Goal: Information Seeking & Learning: Learn about a topic

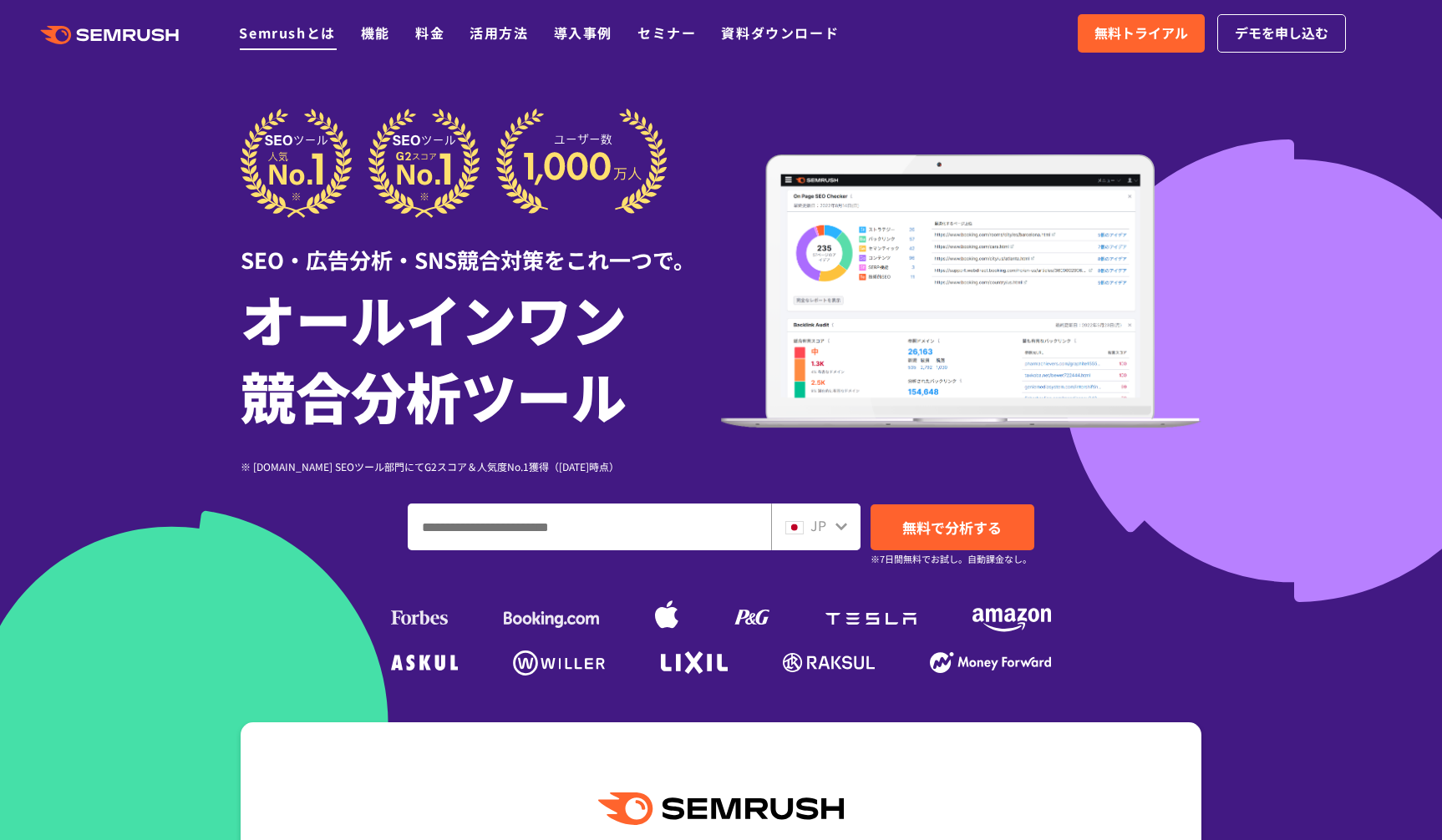
click at [321, 35] on link "Semrushとは" at bounding box center [287, 32] width 96 height 20
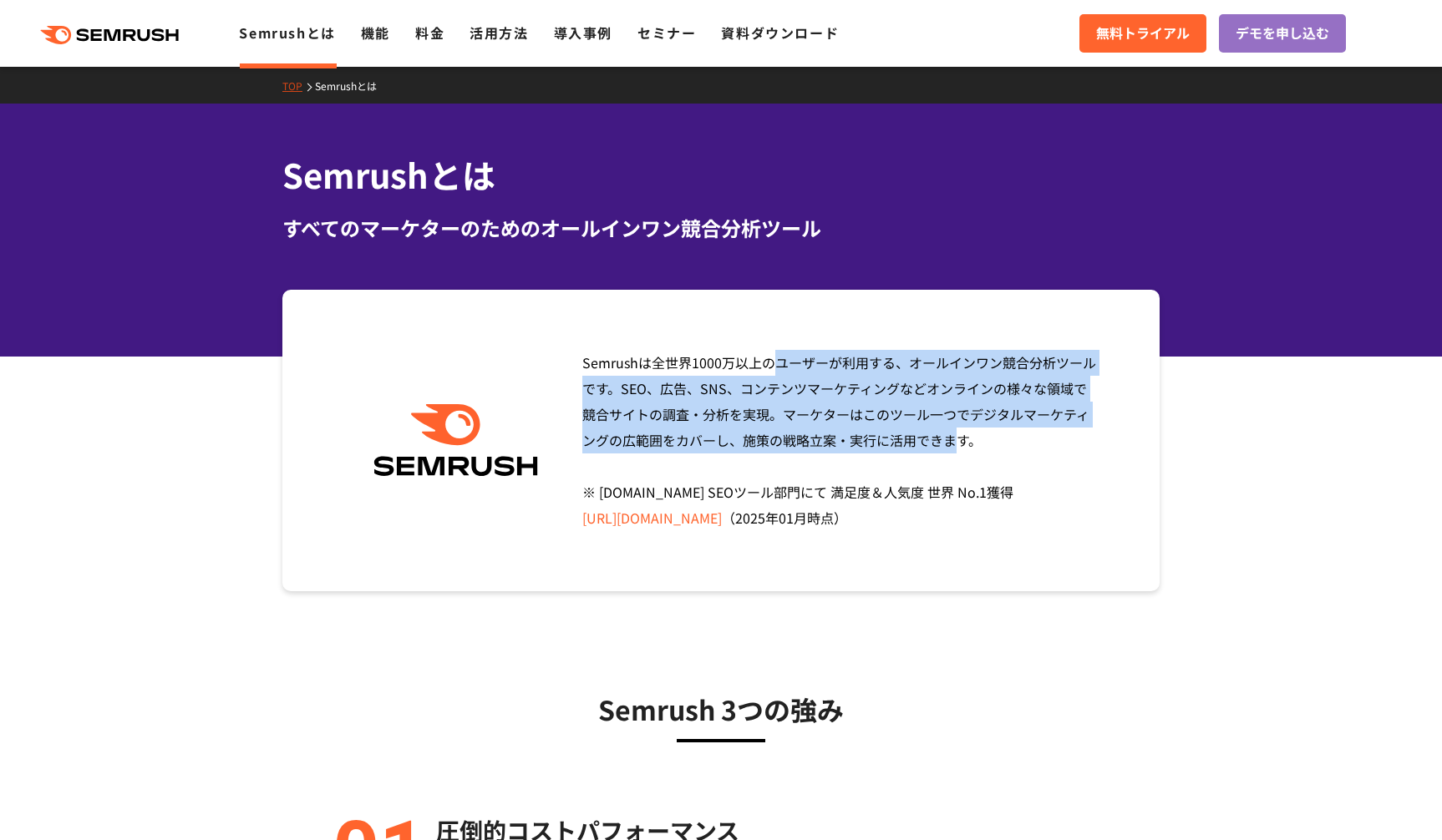
drag, startPoint x: 578, startPoint y: 291, endPoint x: 689, endPoint y: 446, distance: 190.6
click at [689, 446] on div "Semrushは全世界[DATE]万以上のユーザーが利用する、オールインワン競合分析ツールです。SEO、広告、SNS、コンテンツマーケティングなどオンラインの…" at bounding box center [721, 440] width 877 height 301
click at [689, 446] on span "Semrushは全世界[DATE]万以上のユーザーが利用する、オールインワン競合分析ツールです。SEO、広告、SNS、コンテンツマーケティングなどオンラインの…" at bounding box center [839, 440] width 513 height 175
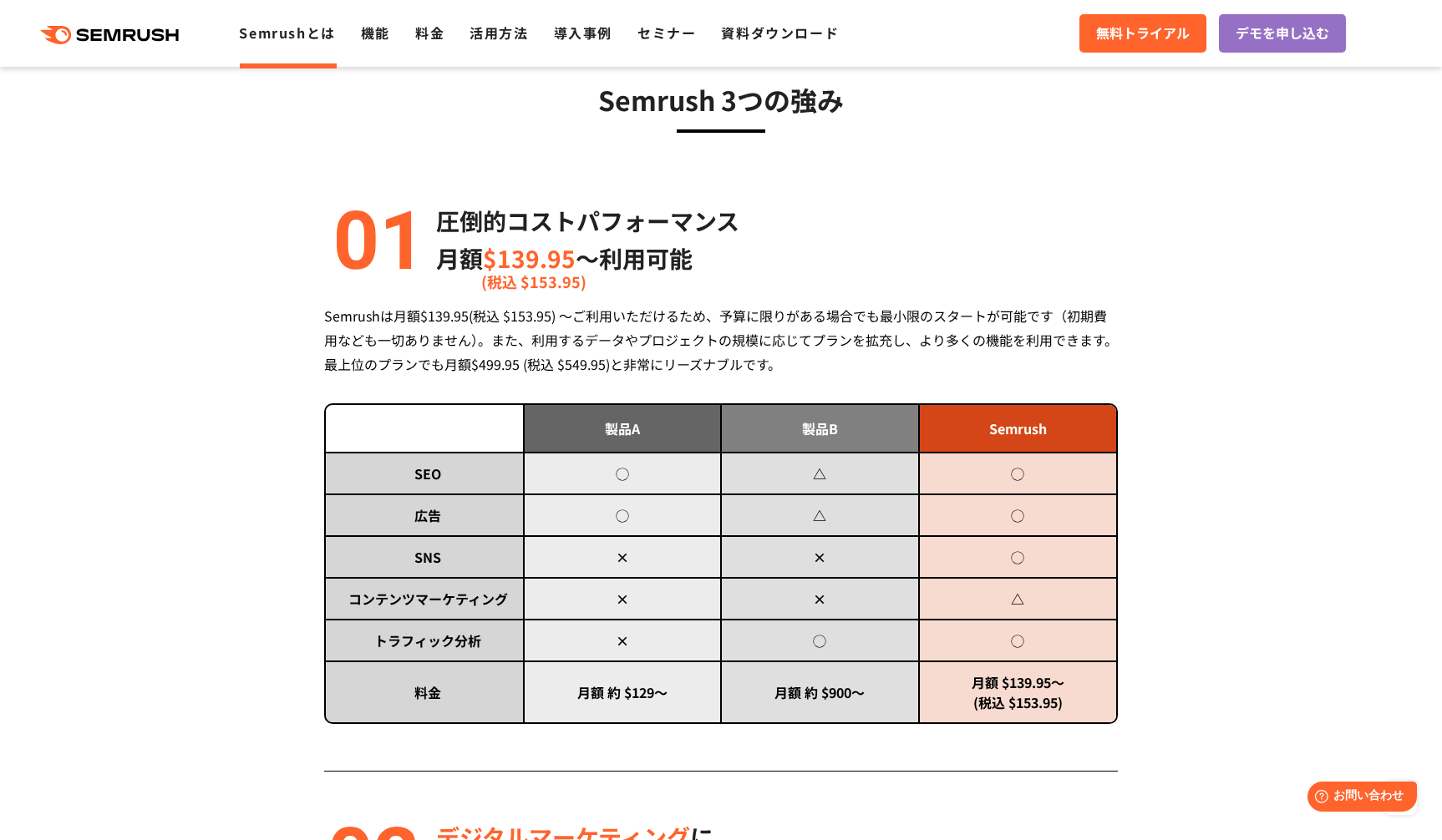
scroll to position [618, 0]
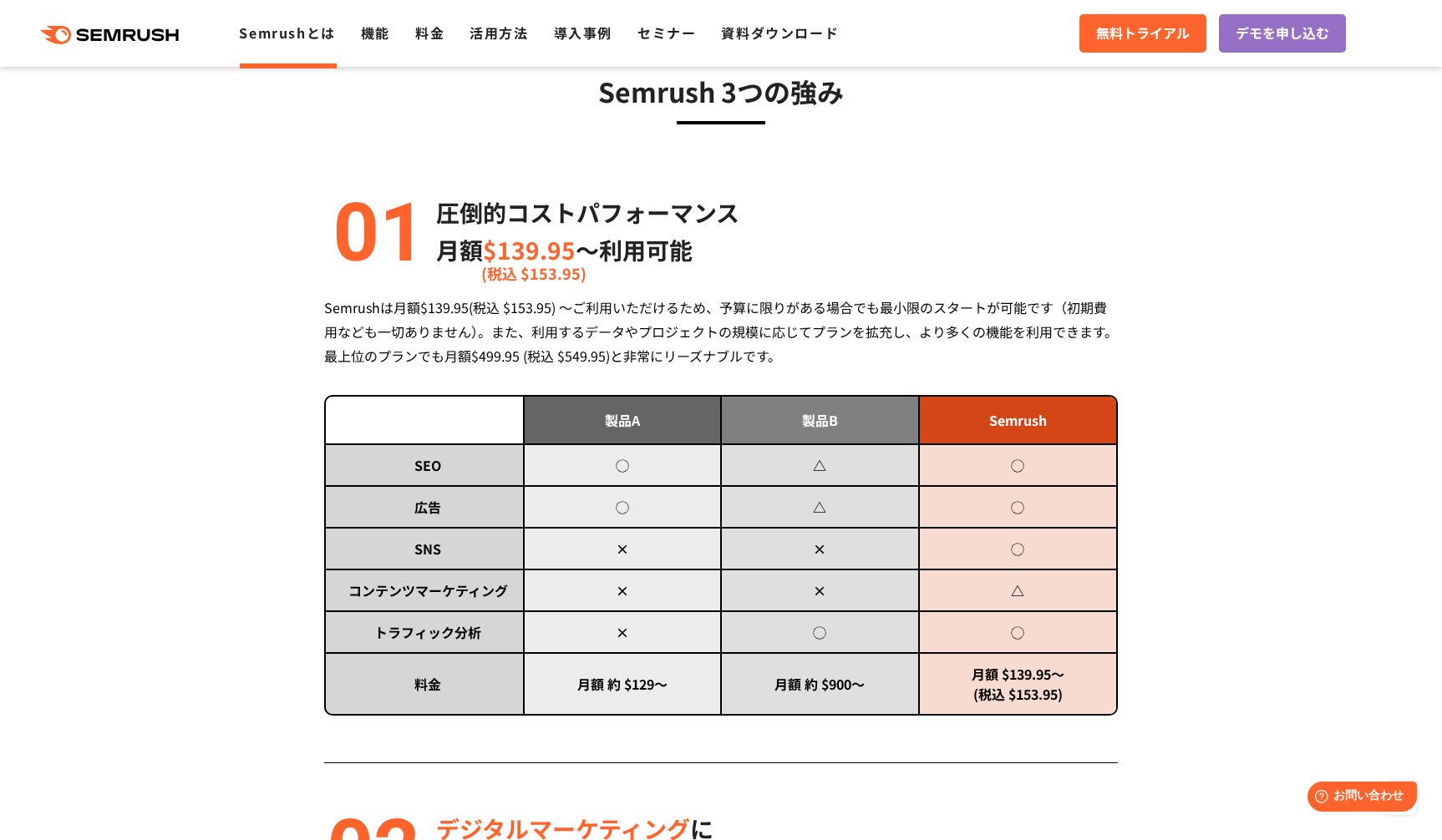
click at [1041, 321] on div "Semrushは月額$139.95(税込 $153.95) ～ご利用いただけるため、予算に限りがある場合でも最小限のスタートが可能です（初期費用なども一切あり…" at bounding box center [721, 332] width 793 height 73
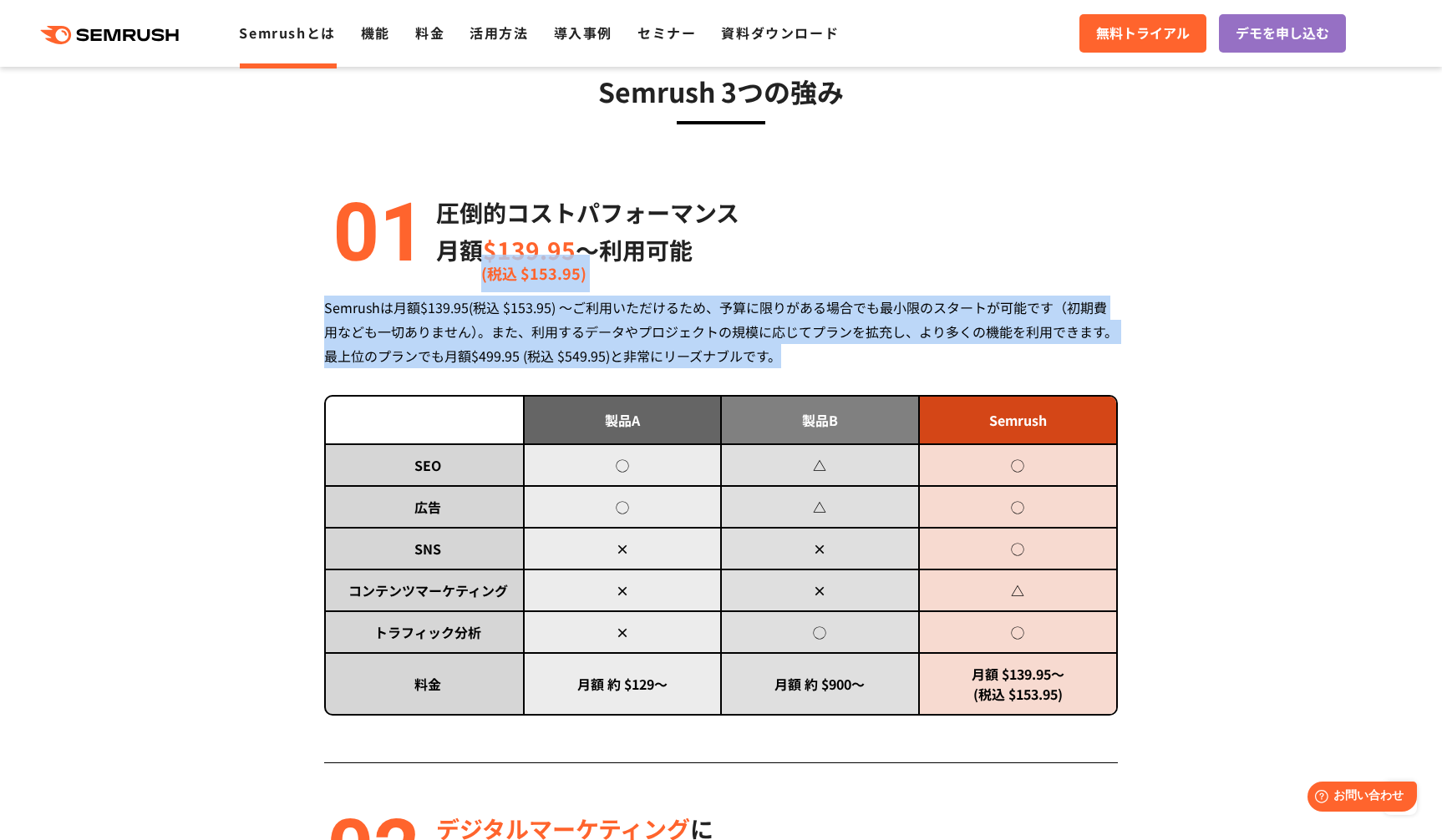
drag, startPoint x: 1042, startPoint y: 348, endPoint x: 1000, endPoint y: 255, distance: 102.0
click at [1000, 255] on div "圧倒的コストパフォーマンス 月額 $139.95 〜利用可能 (税込 $153.95) Semrushは月額$139.95(税込 $153.95) ～ご利用い…" at bounding box center [721, 478] width 793 height 570
click at [1000, 255] on div "圧倒的コストパフォーマンス 月額 $139.95 〜利用可能 (税込 $153.95)" at bounding box center [721, 230] width 793 height 75
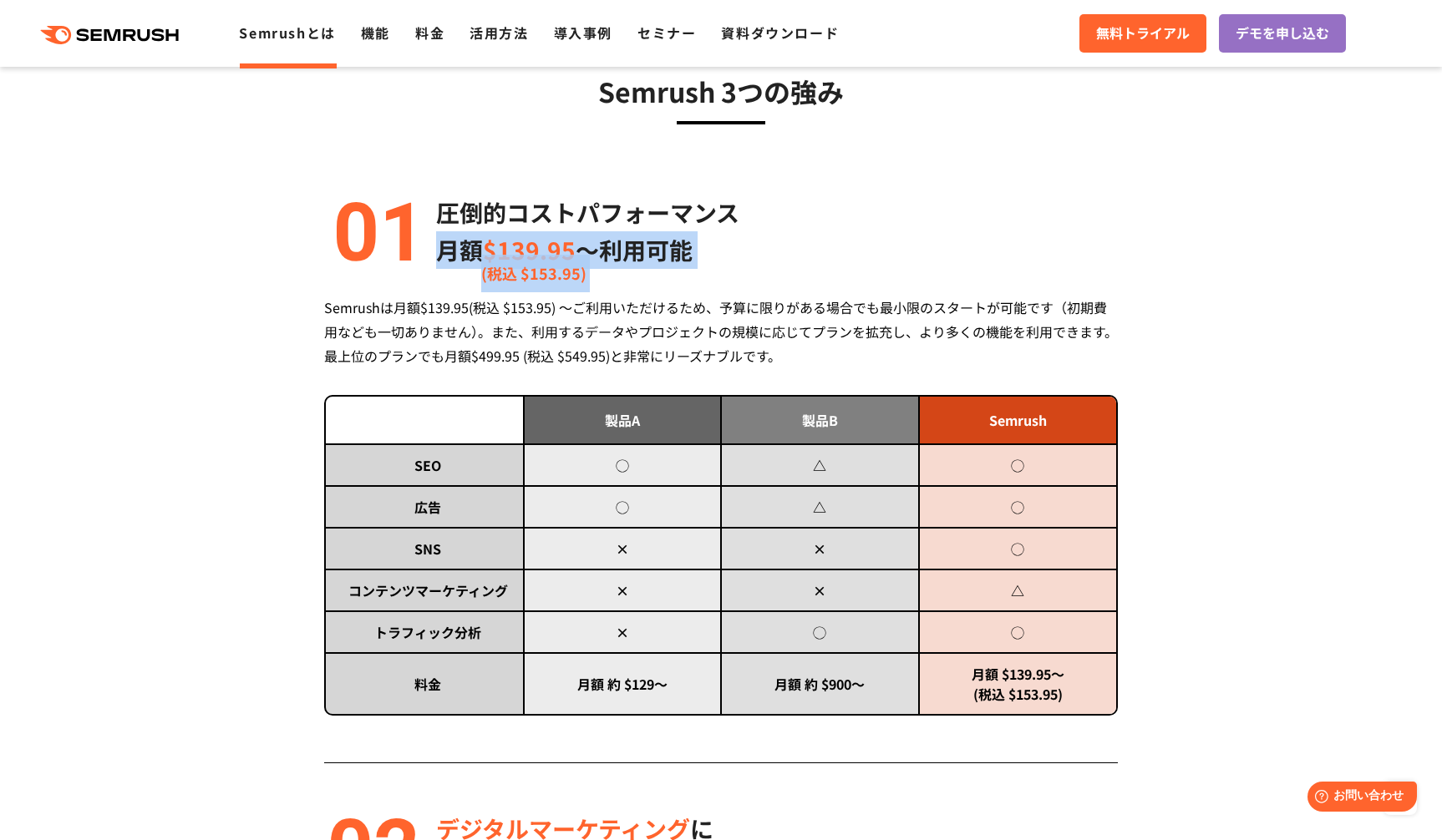
drag, startPoint x: 948, startPoint y: 194, endPoint x: 1016, endPoint y: 295, distance: 121.8
click at [1016, 295] on div "圧倒的コストパフォーマンス 月額 $139.95 〜利用可能 (税込 $153.95) Semrushは月額$139.95(税込 $153.95) ～ご利用い…" at bounding box center [721, 478] width 793 height 570
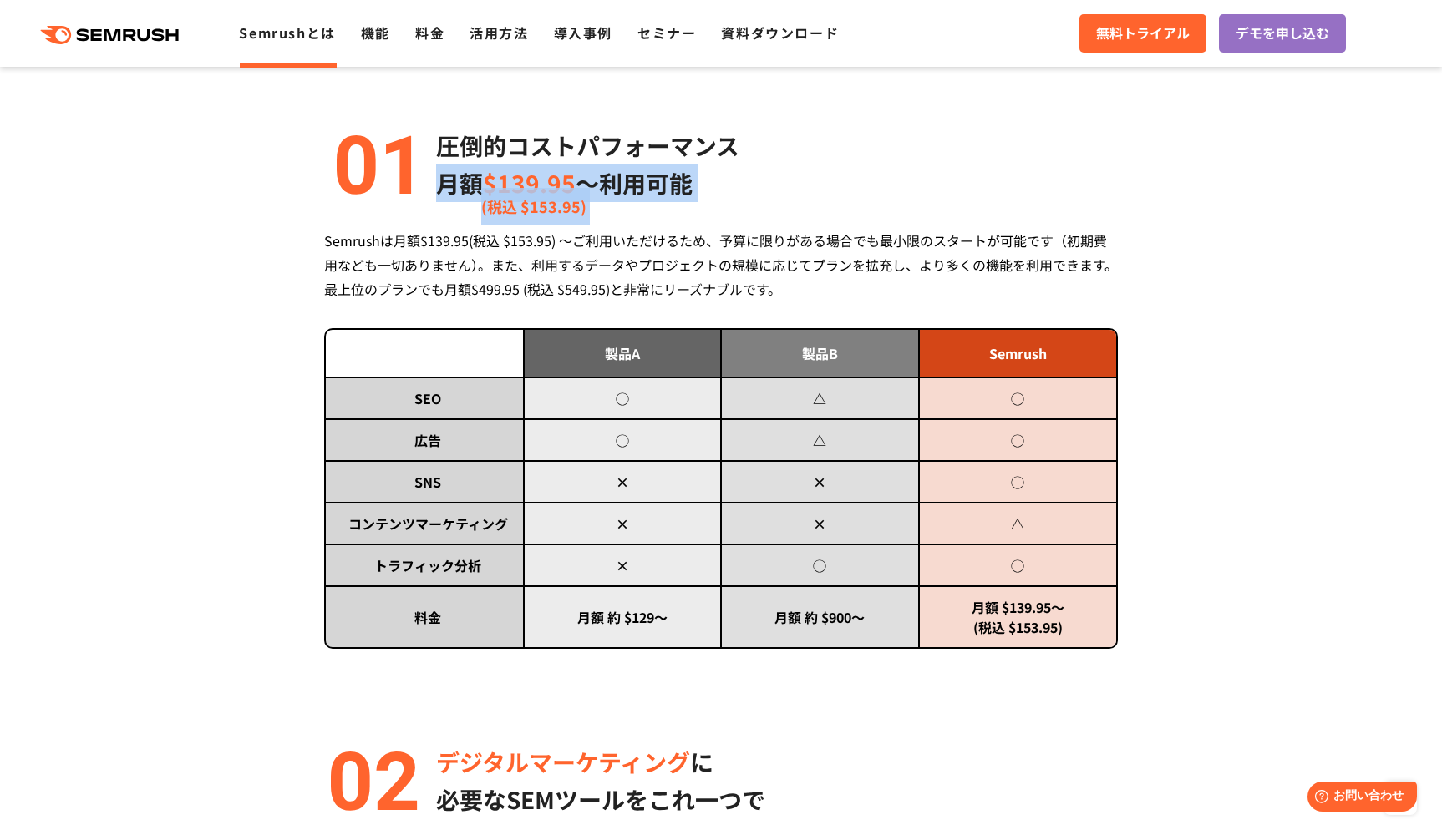
scroll to position [693, 0]
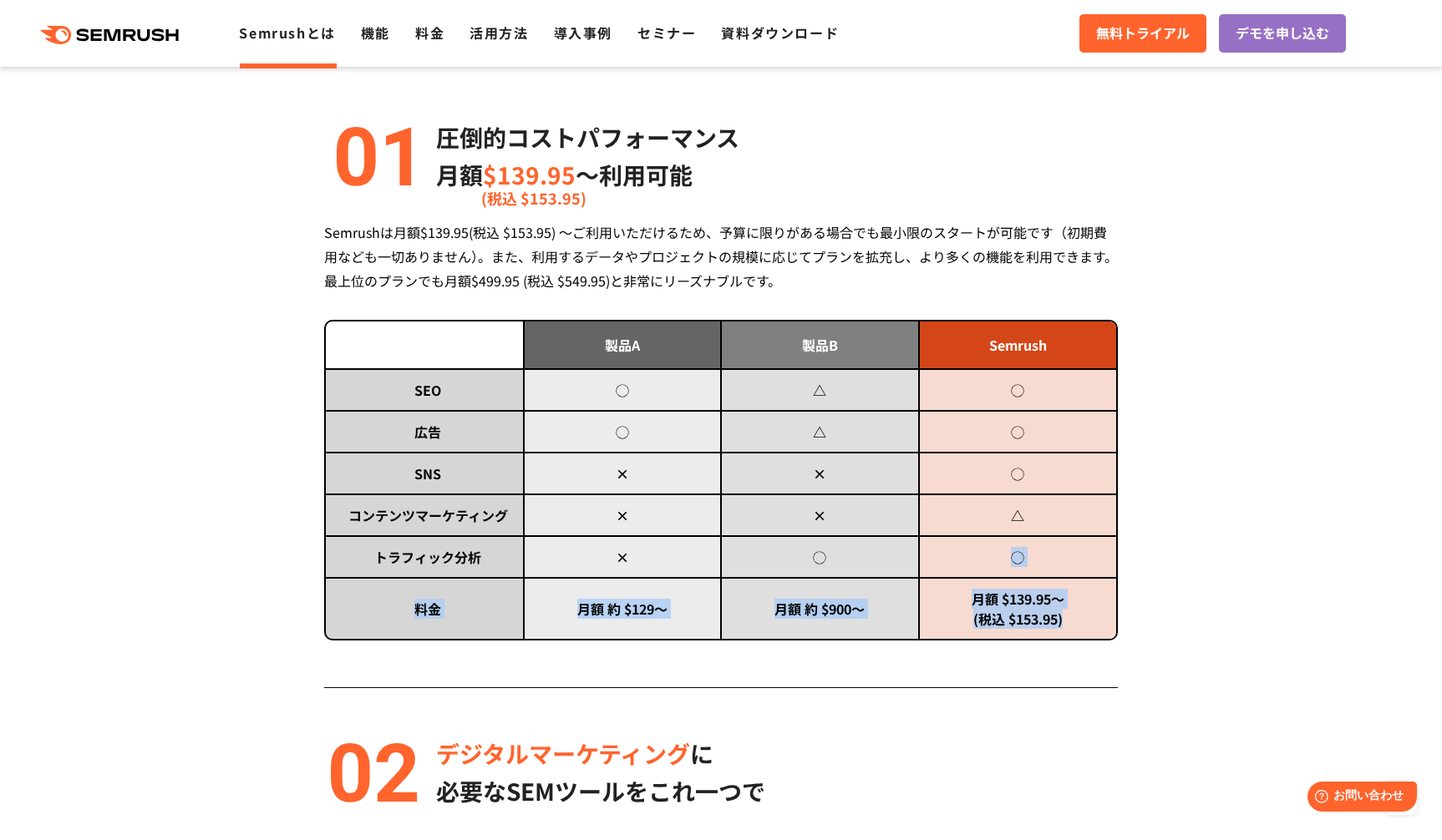
drag, startPoint x: 1074, startPoint y: 613, endPoint x: 989, endPoint y: 540, distance: 112.0
click at [989, 540] on tbody "SEO ◯ △ ◯ 広告 ◯ △ ◯ SNS × × ◯ コンテンツマーケティング × × △ トラフィック分析 × ◯ ◯ 料金" at bounding box center [721, 505] width 791 height 270
click at [989, 540] on td "◯" at bounding box center [1018, 557] width 198 height 42
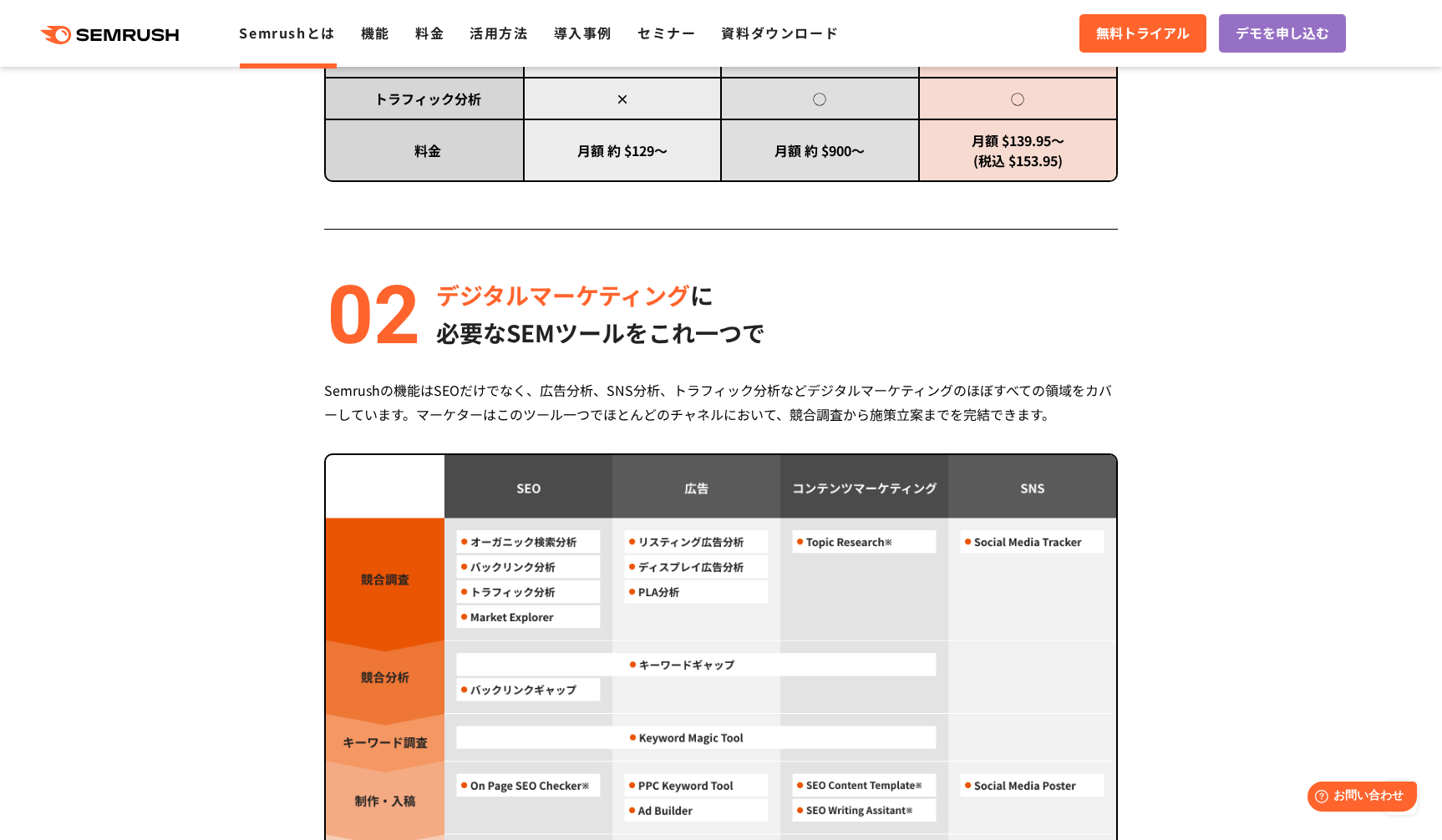
scroll to position [1156, 0]
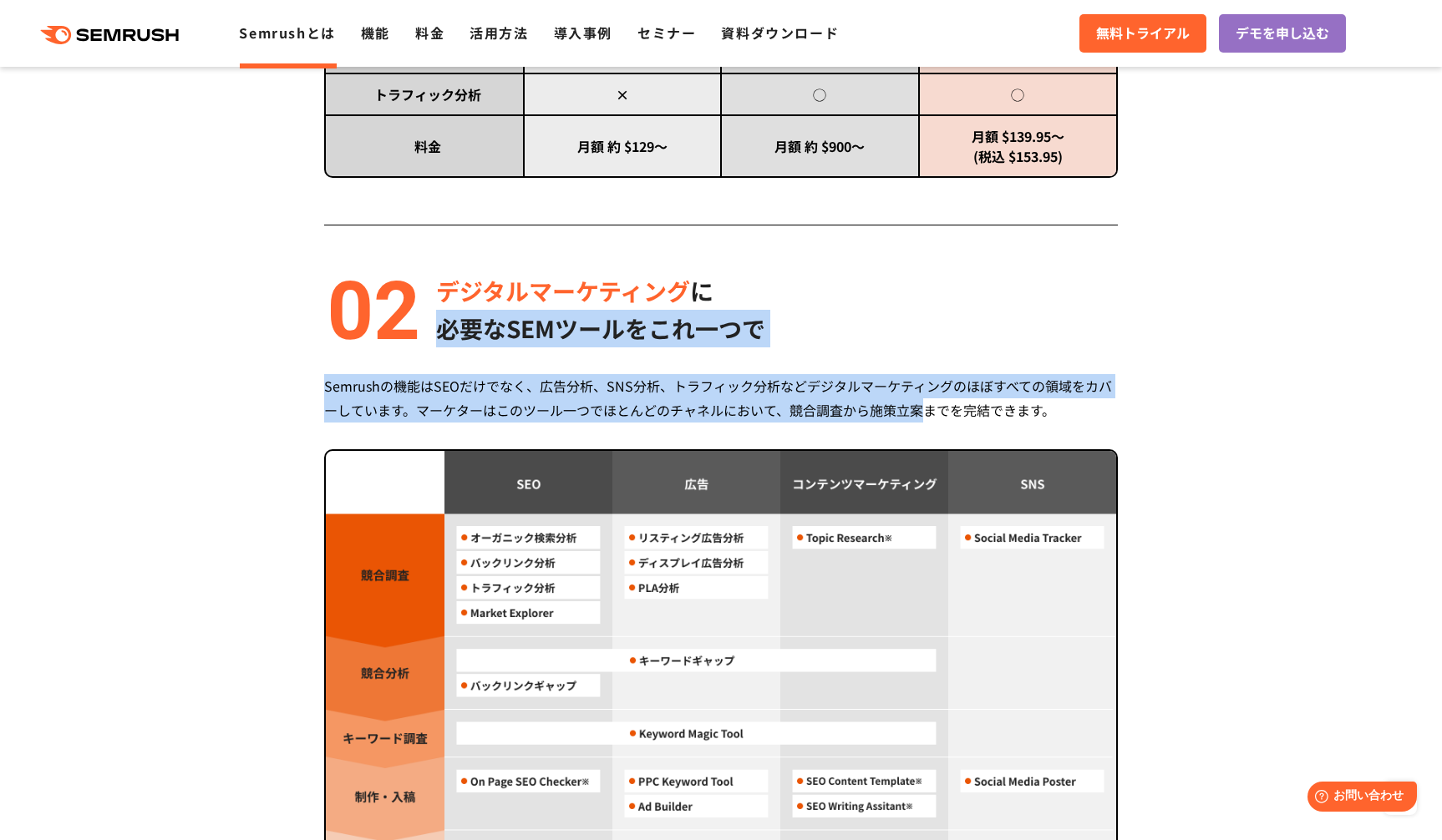
drag, startPoint x: 826, startPoint y: 288, endPoint x: 925, endPoint y: 422, distance: 166.6
click at [925, 422] on div "デジタルマーケティング に 必要なSEMツールをこれ一つで Semrushの機能はSEOだけでなく、広告分析、SNS分析、トラフィック分析などデジタルマーケテ…" at bounding box center [721, 653] width 793 height 762
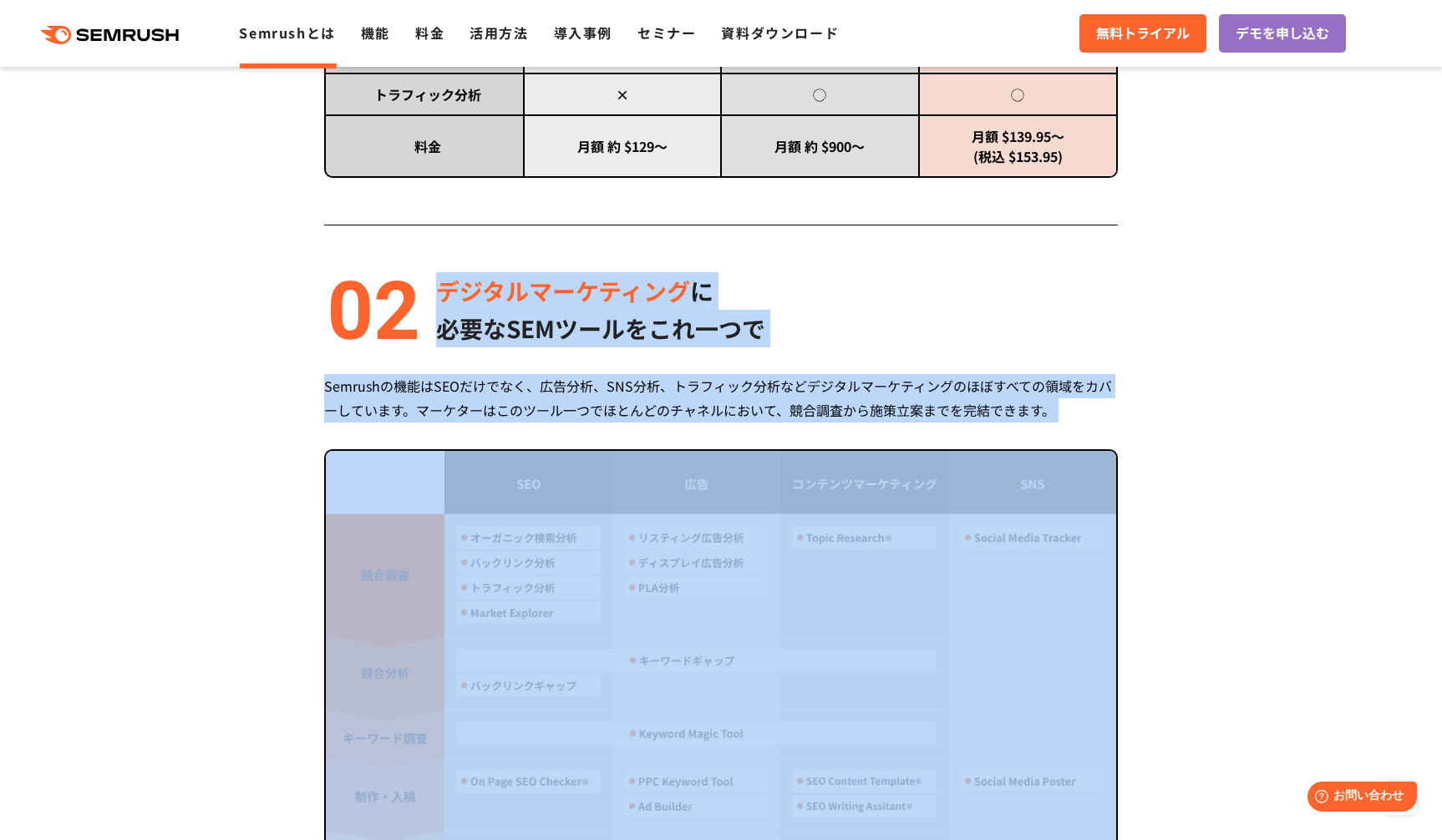
drag, startPoint x: 947, startPoint y: 438, endPoint x: 847, endPoint y: 265, distance: 199.8
click at [847, 265] on div "Semrush 3つの強み 圧倒的コストパフォーマンス 月額 $139.95 〜利用可能 (税込 $153.95) Semrushは月額$139.95(税込 …" at bounding box center [721, 545] width 793 height 2026
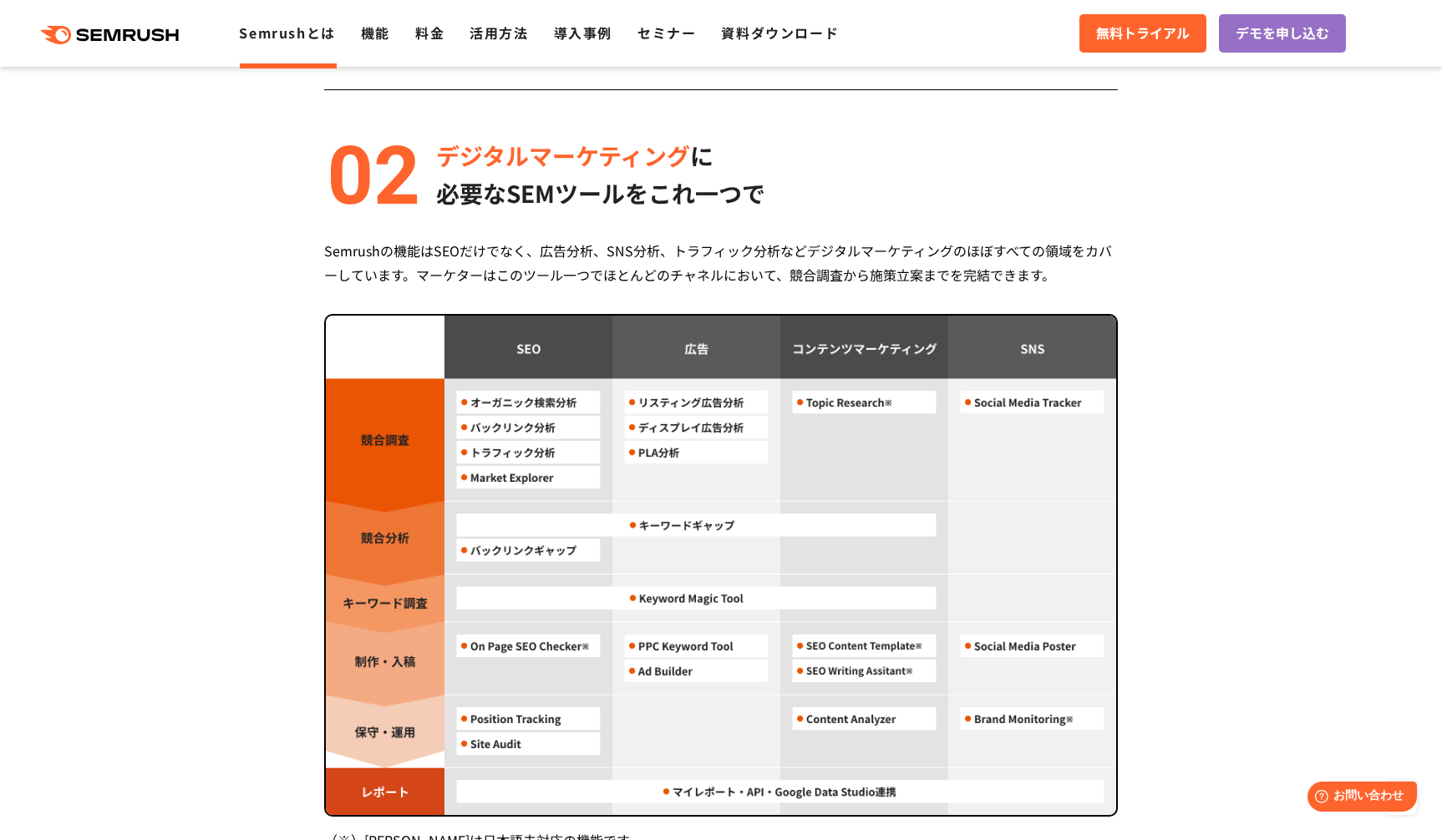
scroll to position [1292, 0]
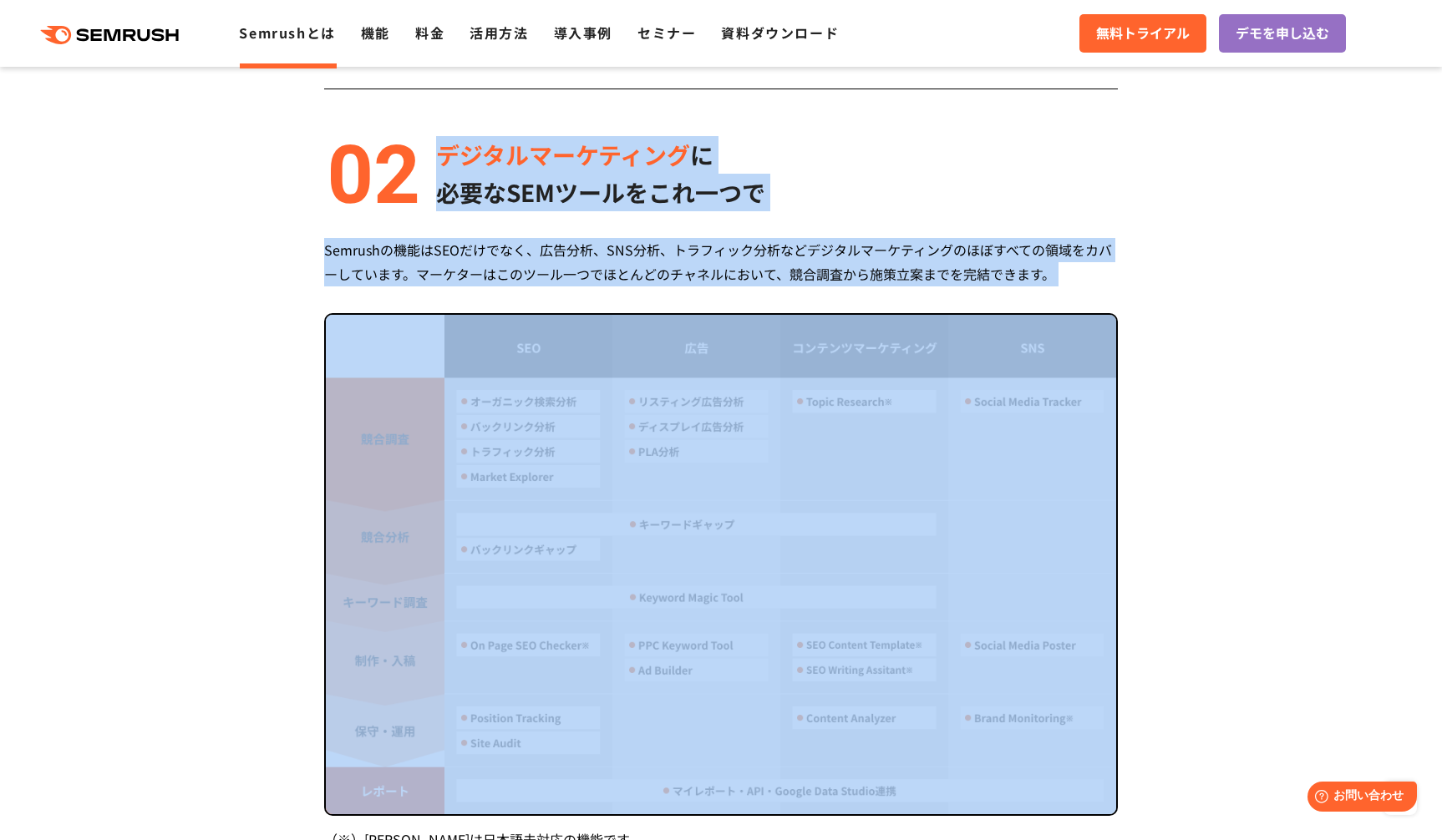
drag, startPoint x: 822, startPoint y: 288, endPoint x: 724, endPoint y: 122, distance: 192.8
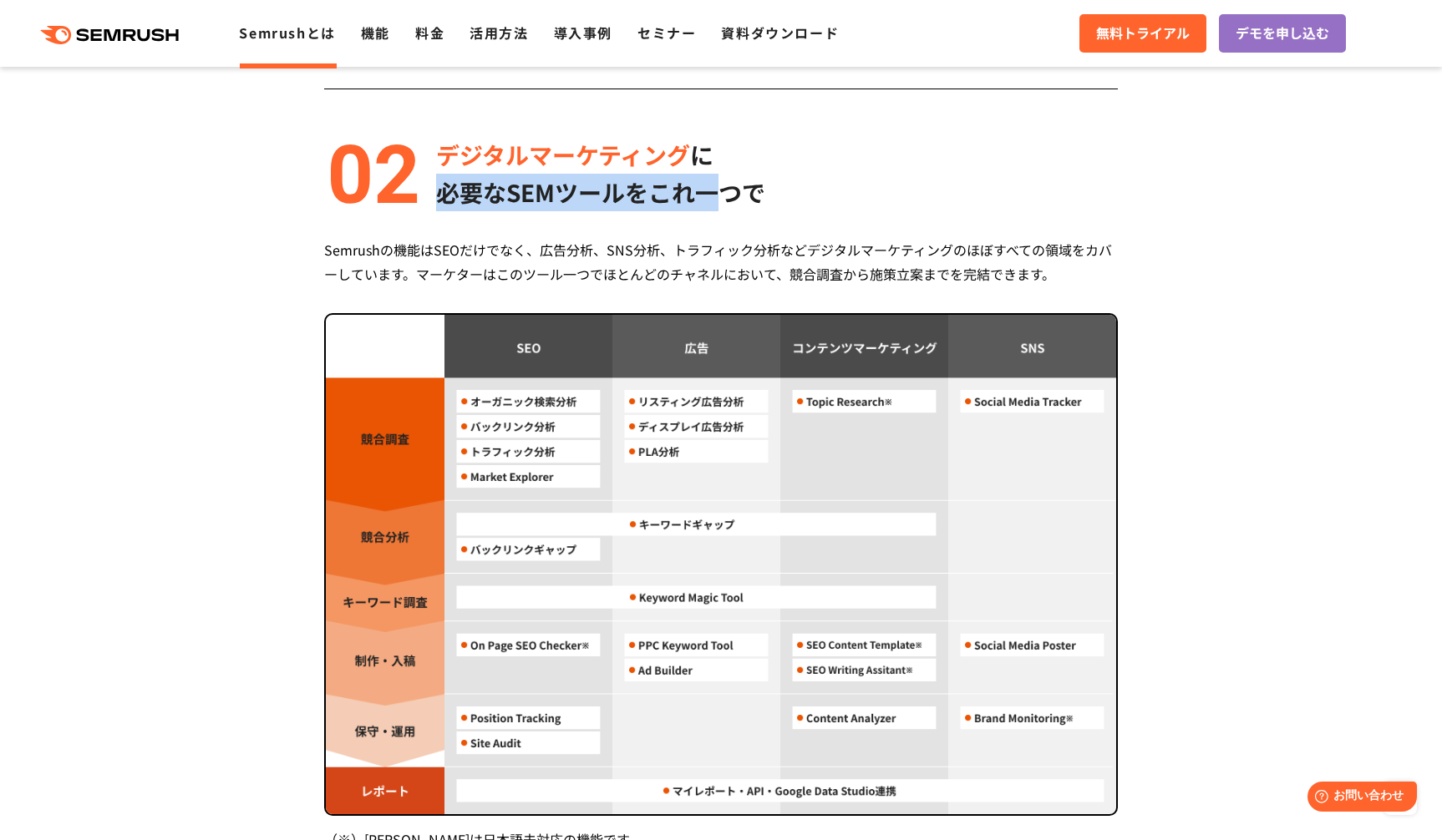
drag, startPoint x: 732, startPoint y: 207, endPoint x: 705, endPoint y: 158, distance: 55.9
click at [705, 158] on div "デジタルマーケティング に 必要なSEMツールをこれ一つで" at bounding box center [600, 173] width 330 height 75
click at [698, 151] on p "デジタルマーケティング に" at bounding box center [600, 155] width 330 height 38
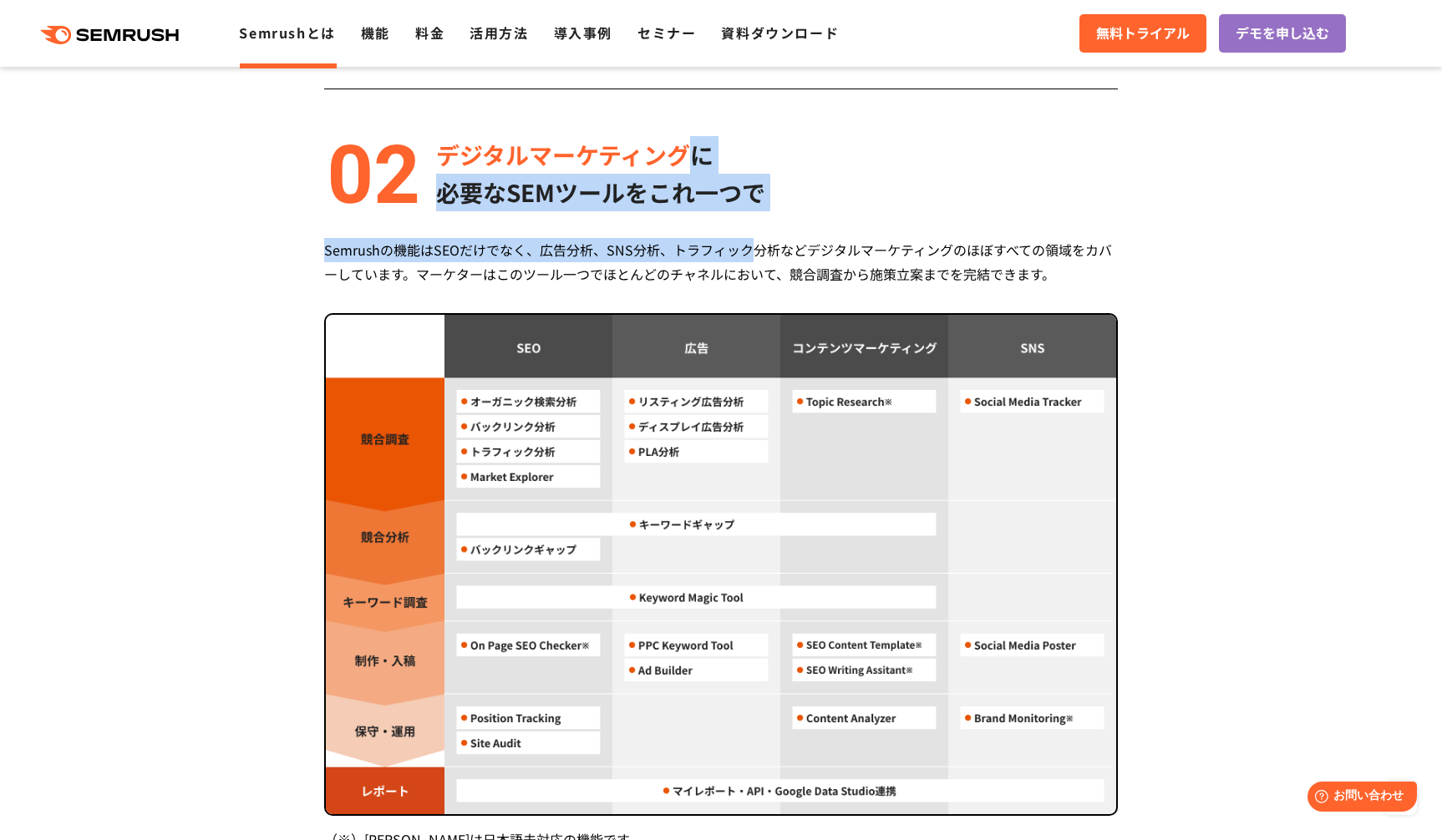
drag, startPoint x: 691, startPoint y: 153, endPoint x: 747, endPoint y: 252, distance: 113.7
click at [749, 252] on div "デジタルマーケティング に 必要なSEMツールをこれ一つで Semrushの機能はSEOだけでなく、広告分析、SNS分析、トラフィック分析などデジタルマーケテ…" at bounding box center [721, 517] width 793 height 762
click at [747, 252] on div "Semrushの機能はSEOだけでなく、広告分析、SNS分析、トラフィック分析などデジタルマーケティングのほぼすべての領域をカバーしています。マーケターはこの…" at bounding box center [721, 262] width 793 height 49
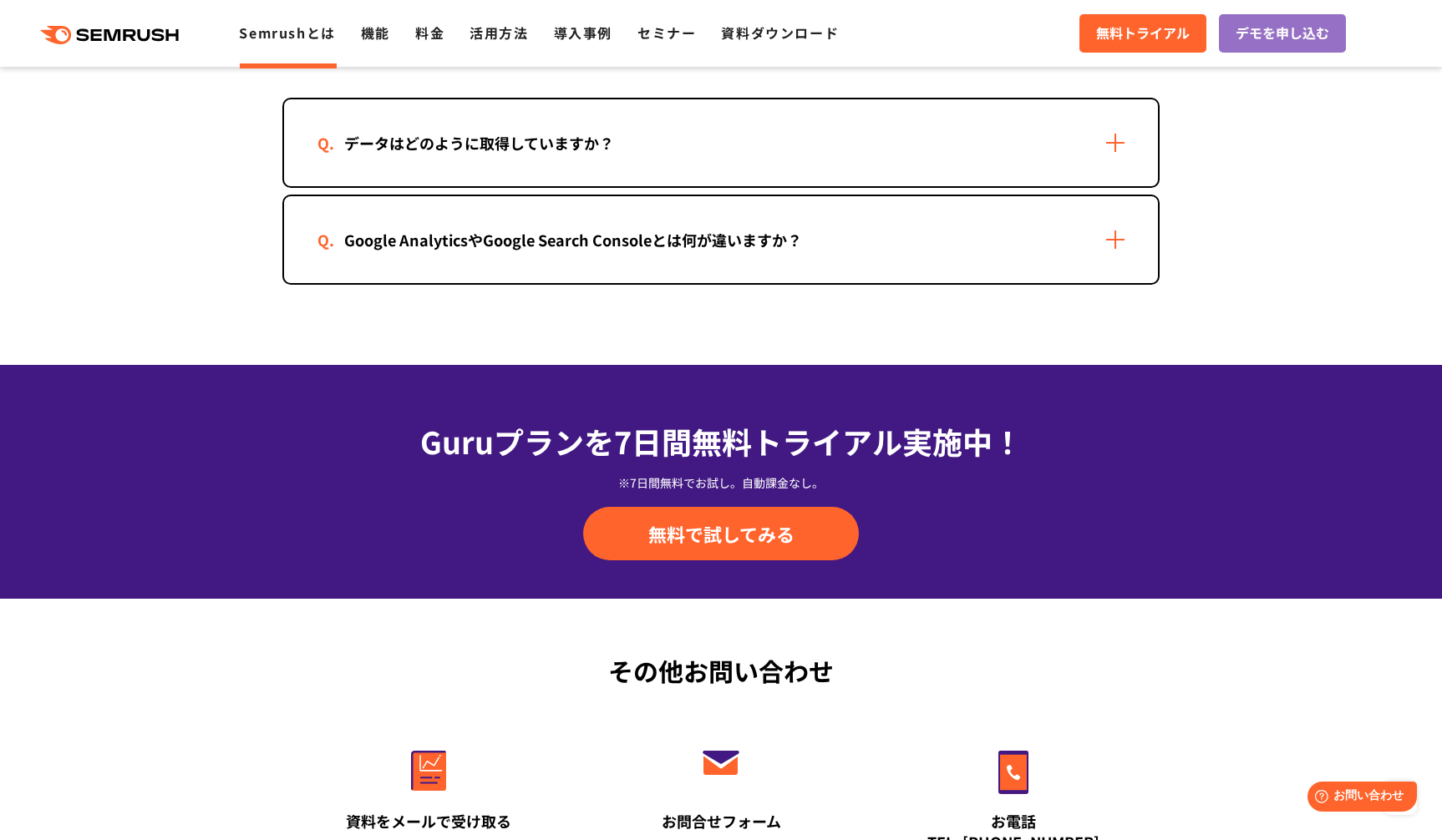
scroll to position [3613, 0]
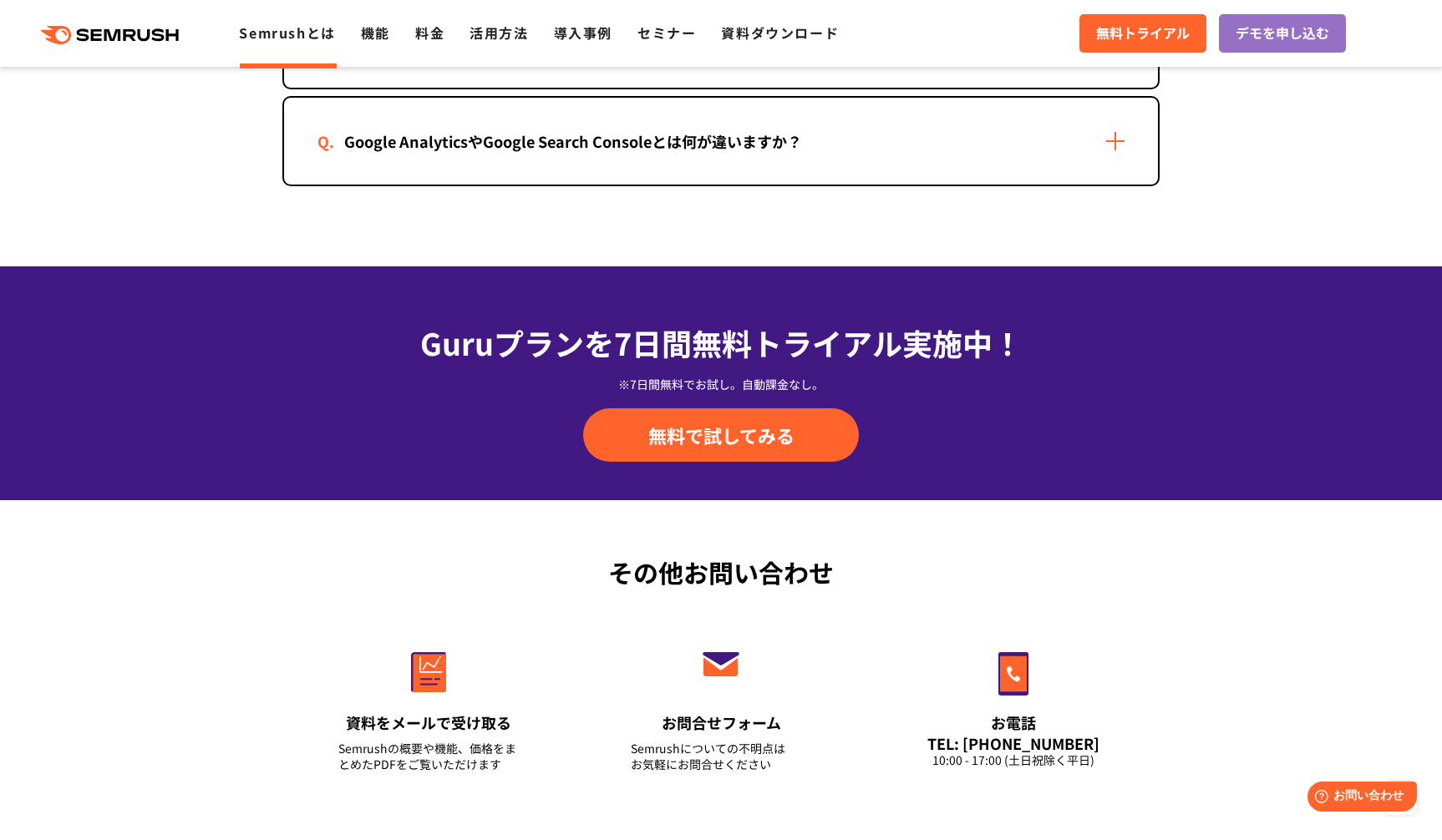
click at [544, 152] on div "Google AnalyticsやGoogle Search Consoleとは何が違いますか？" at bounding box center [573, 141] width 511 height 24
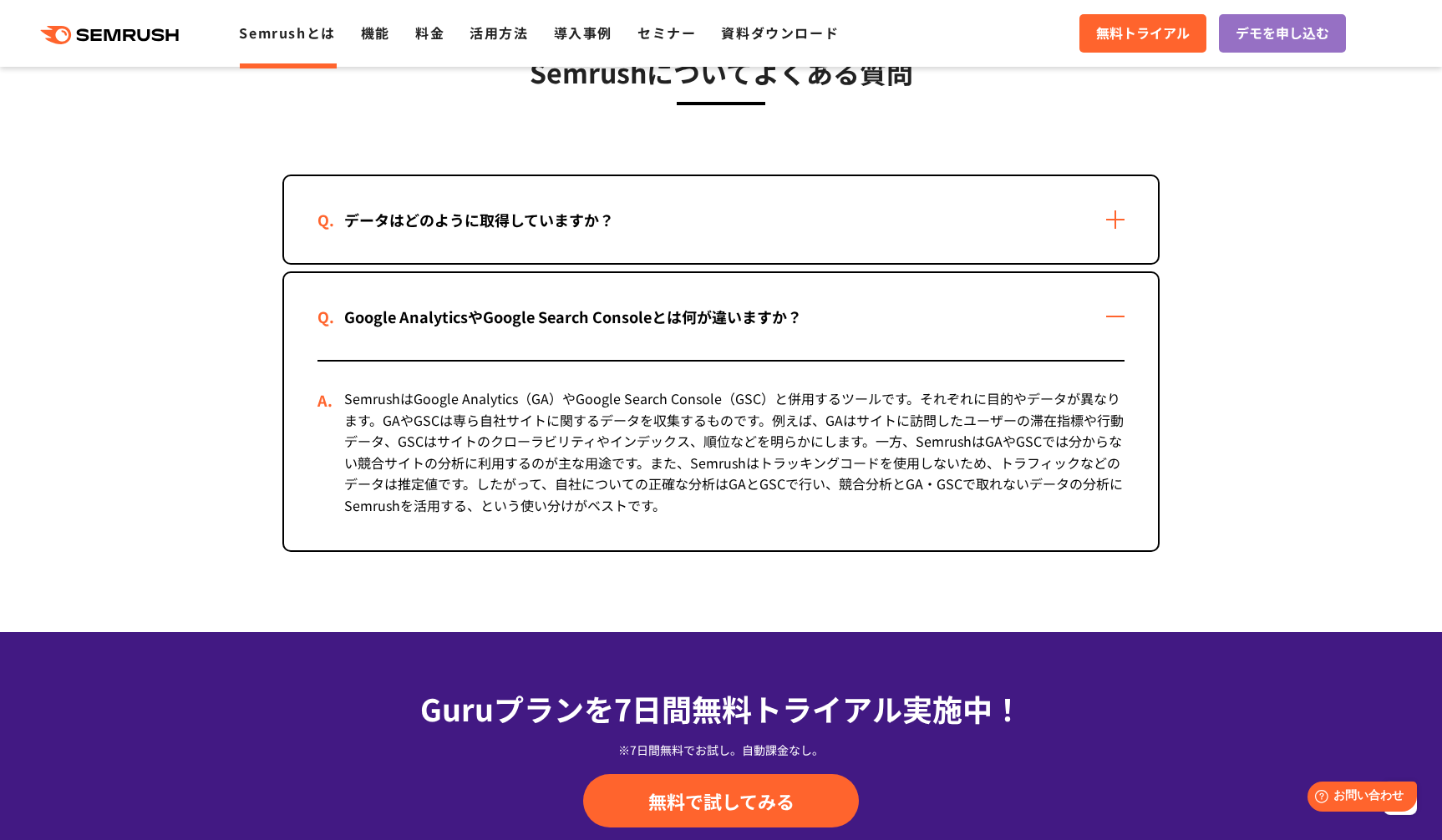
scroll to position [3370, 0]
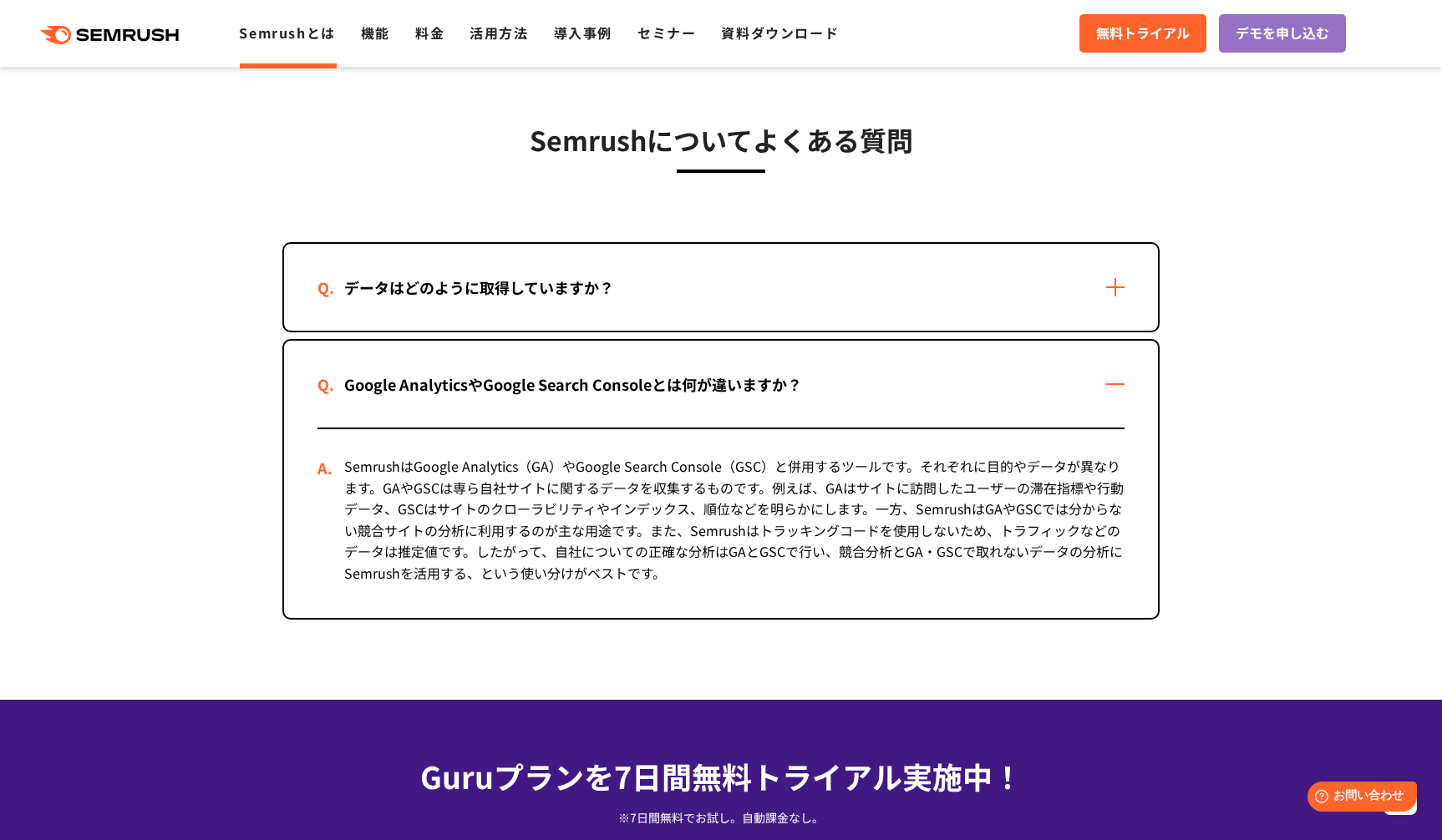
click at [556, 313] on div "データはどのように取得していますか？" at bounding box center [721, 287] width 874 height 87
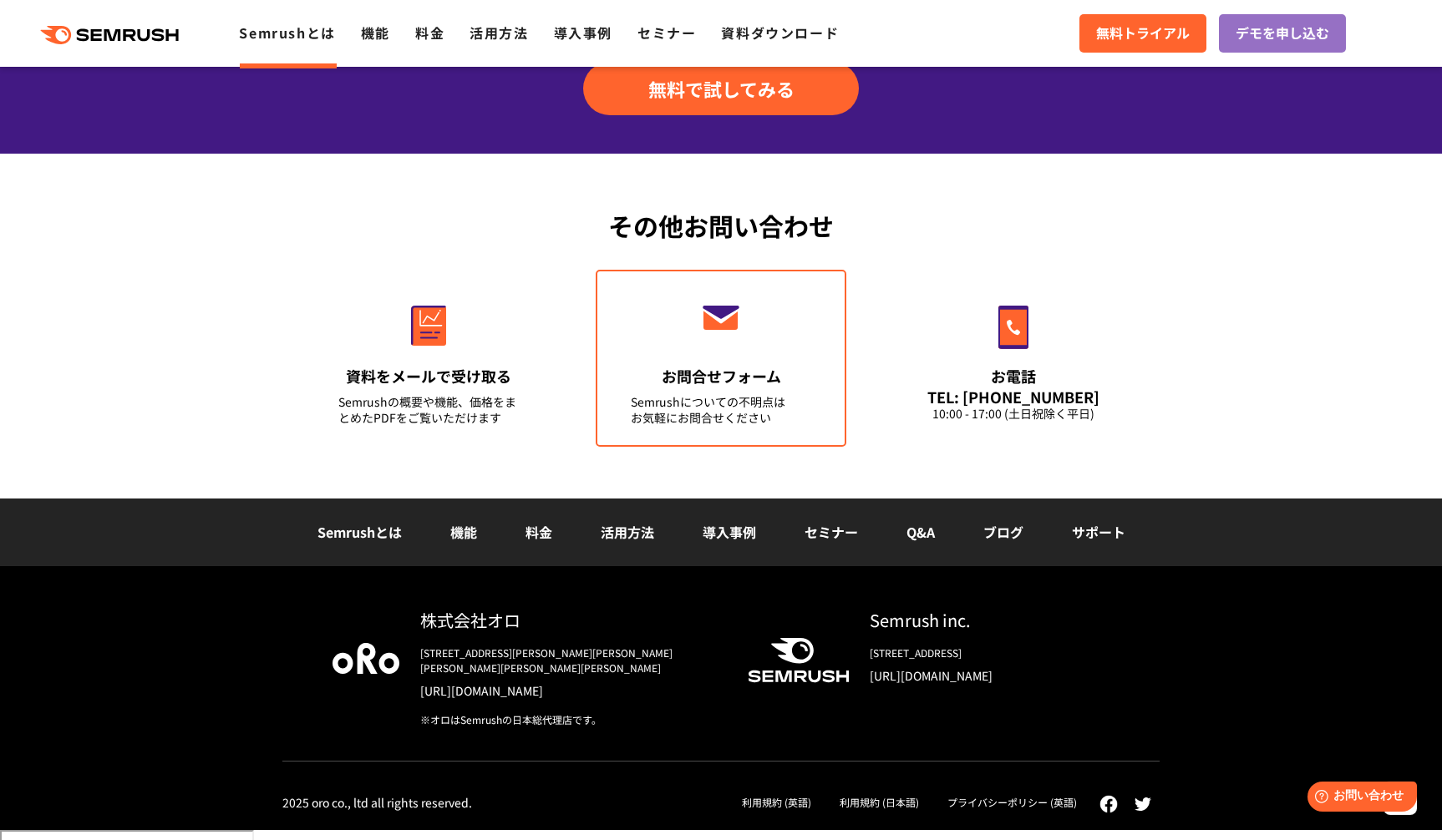
scroll to position [4303, 0]
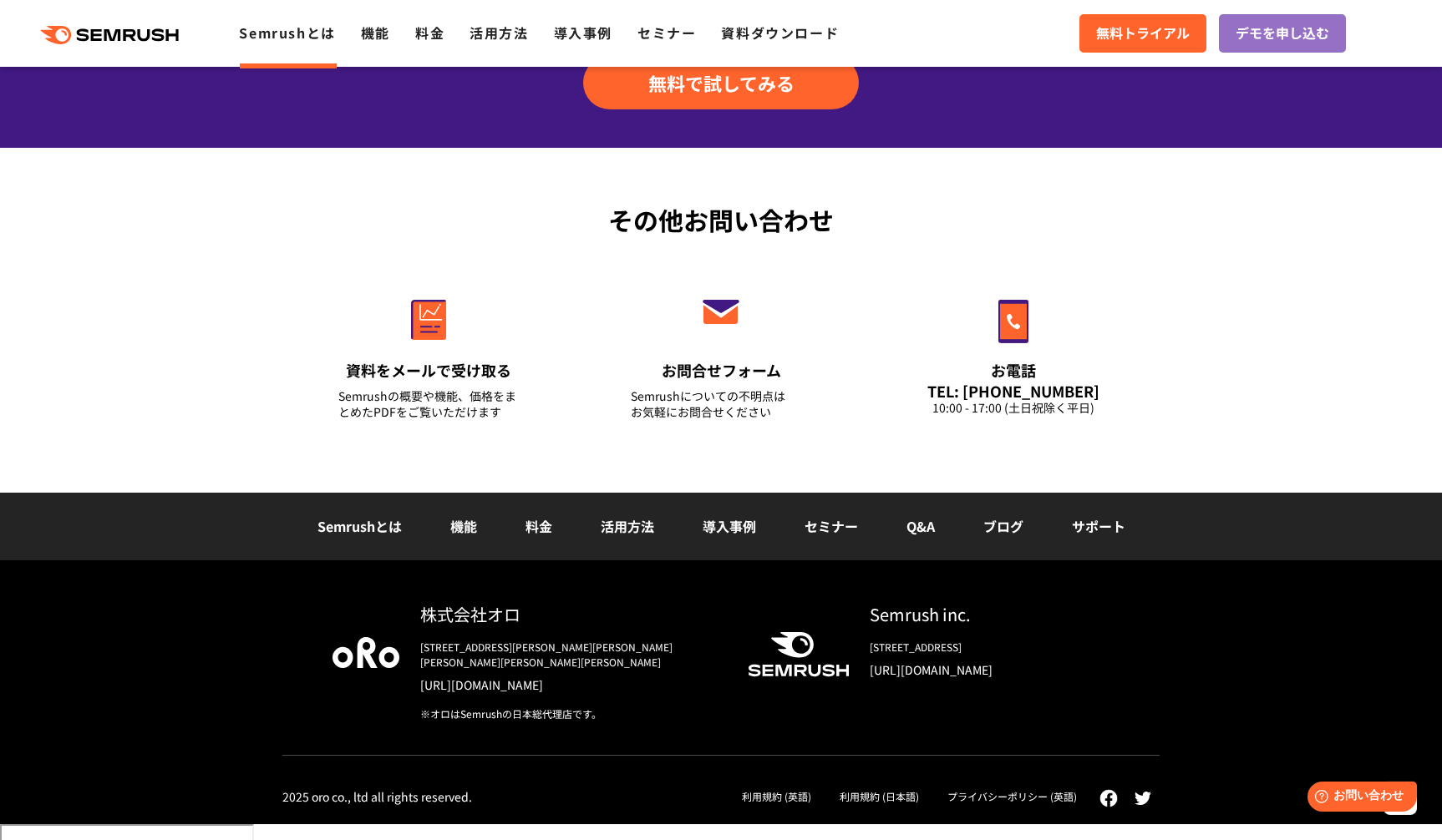
click at [547, 561] on div "Semrushとは 機能 料金 活用方法 導入事例 セミナー Q&A ブログ サポート" at bounding box center [721, 527] width 1442 height 68
click at [547, 537] on link "料金" at bounding box center [538, 526] width 26 height 20
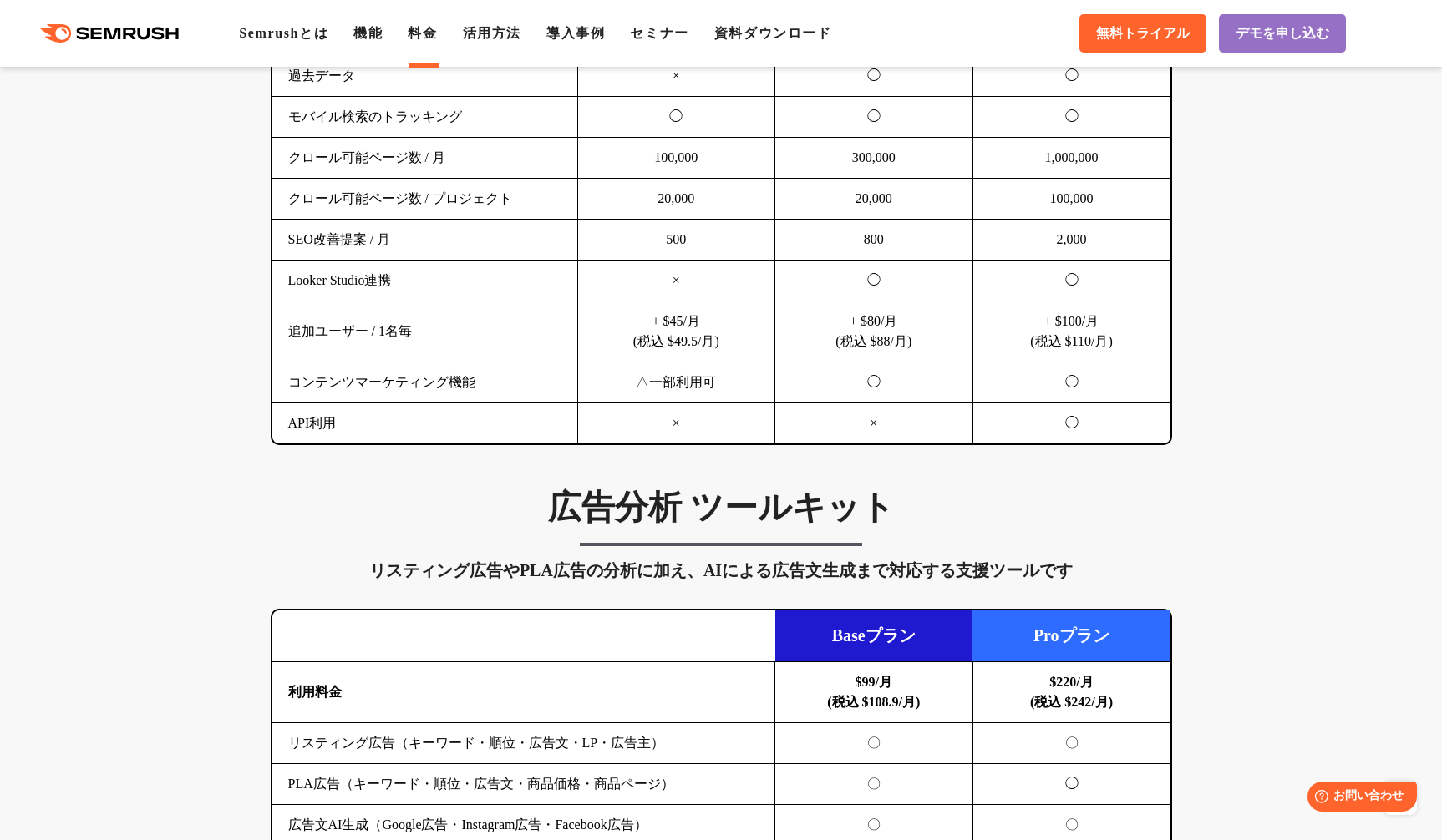
scroll to position [1607, 0]
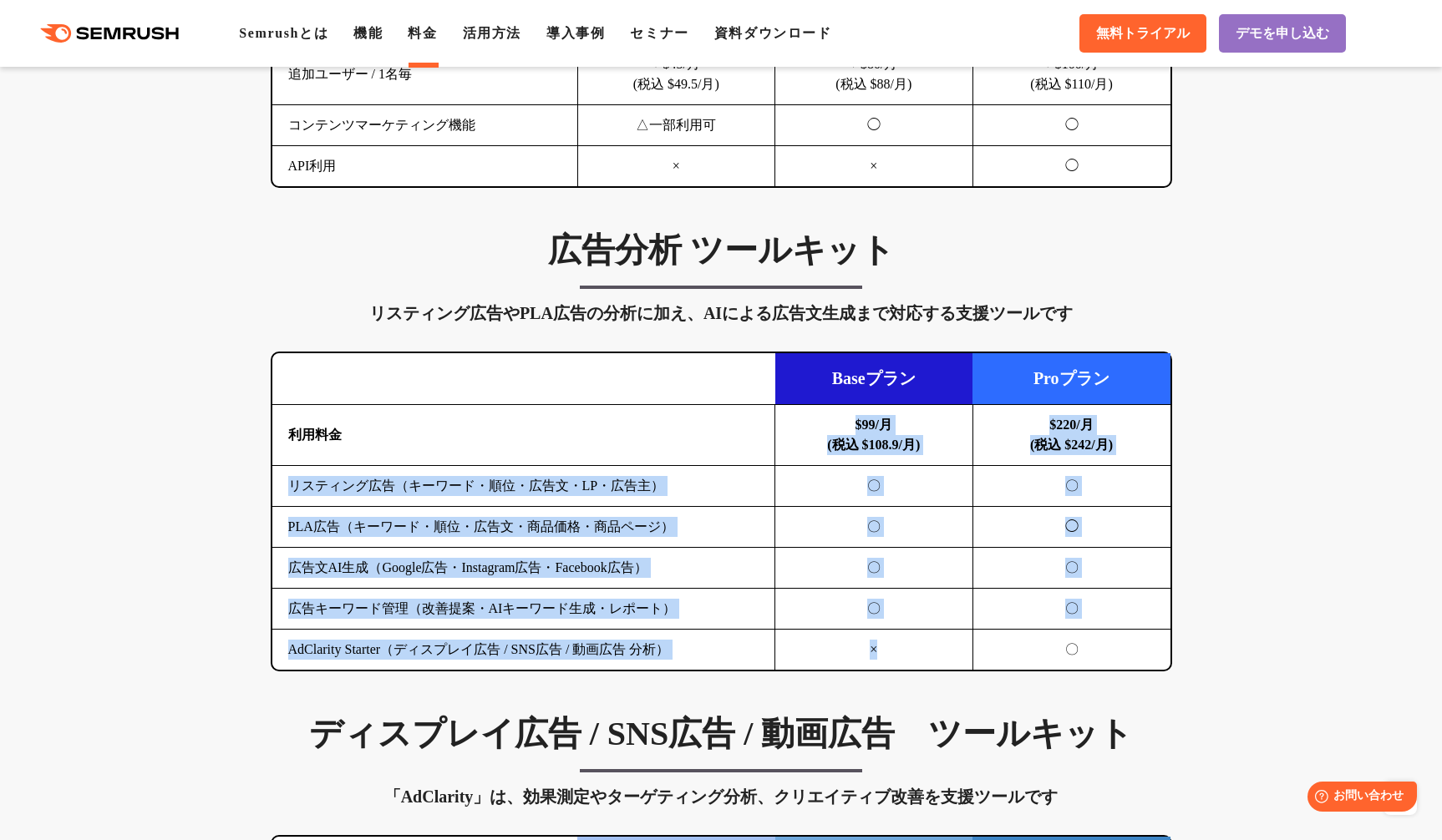
drag, startPoint x: 662, startPoint y: 425, endPoint x: 796, endPoint y: 668, distance: 277.5
click at [796, 668] on tbody "利用料金 $99/月 (税込 $108.9/月) $220/月 (税込 $242/月) リスティング広告（キーワード・順位・広告文・LP・広告主） 〇 〇 P…" at bounding box center [721, 538] width 898 height 265
click at [796, 668] on td "×" at bounding box center [874, 650] width 198 height 41
drag, startPoint x: 796, startPoint y: 668, endPoint x: 656, endPoint y: 392, distance: 309.5
click at [656, 392] on table "Baseプラン Proプラン 利用料金 $99/月 (税込 $108.9/月) $220/月 (税込 $242/月) リスティング広告（キーワード・順位・広告…" at bounding box center [721, 511] width 898 height 317
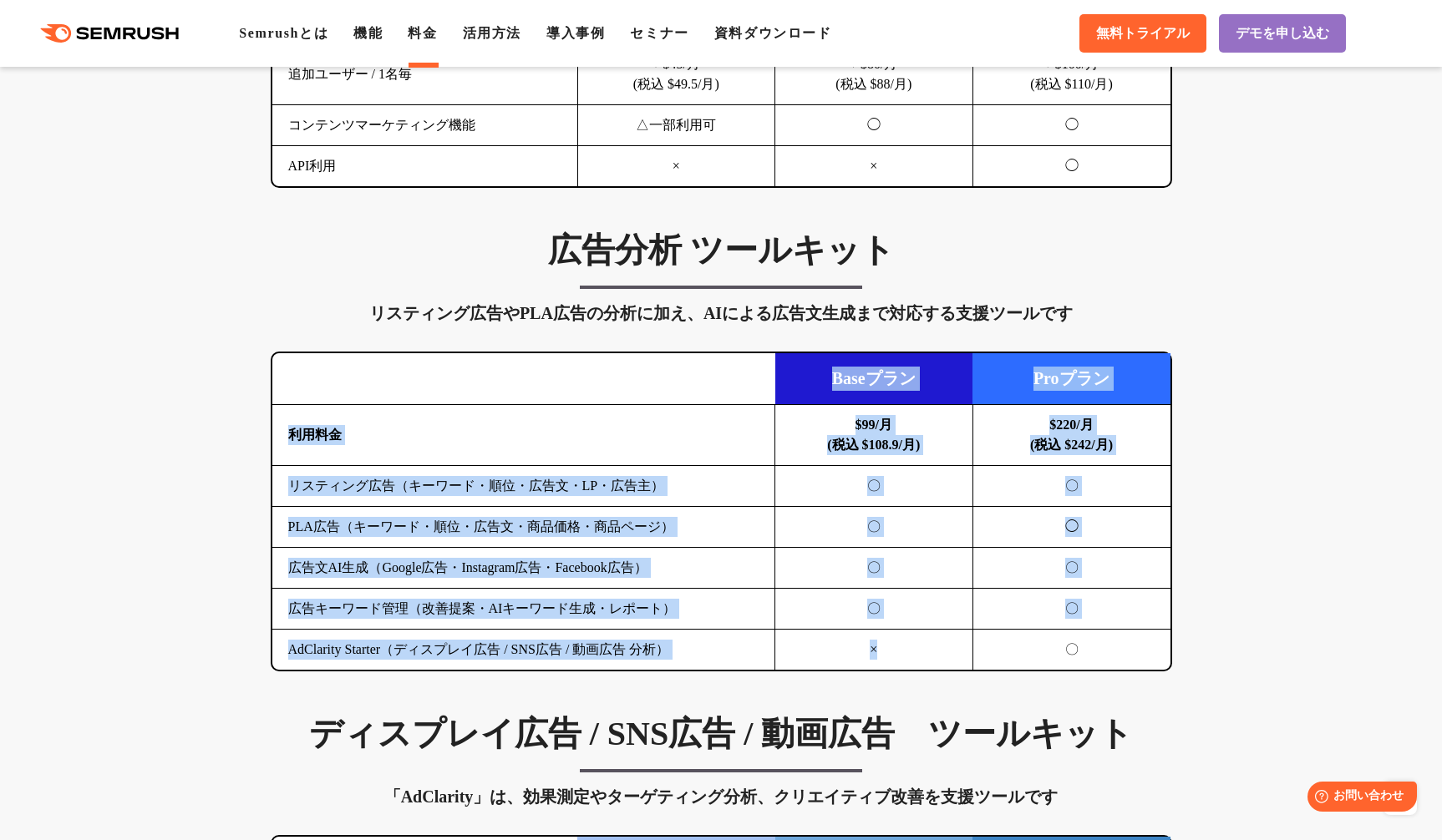
click at [656, 392] on td at bounding box center [523, 378] width 503 height 52
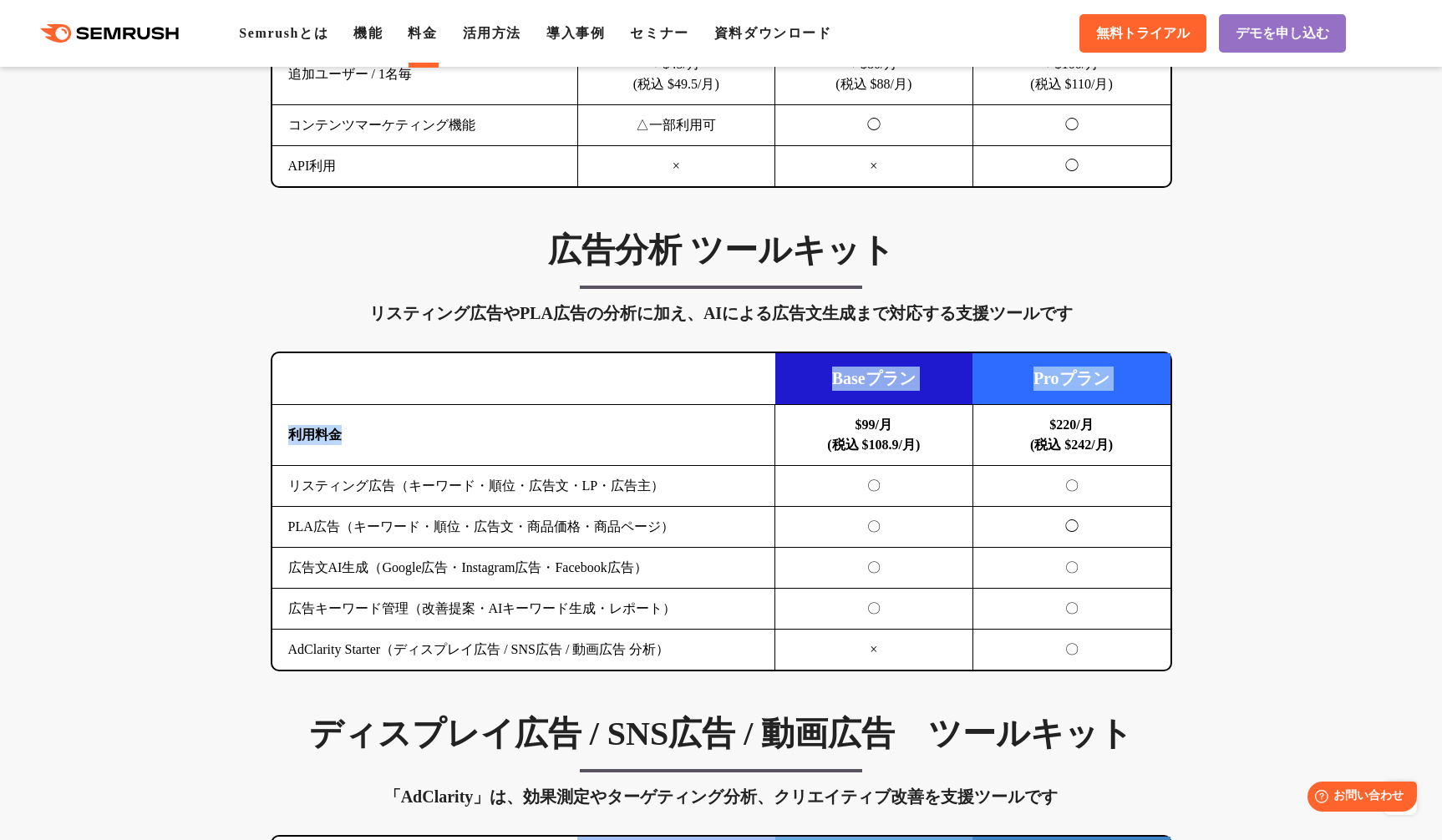
drag, startPoint x: 656, startPoint y: 392, endPoint x: 678, endPoint y: 429, distance: 43.0
click at [678, 429] on table "Baseプラン Proプラン 利用料金 $99/月 (税込 $108.9/月) $220/月 (税込 $242/月) リスティング広告（キーワード・順位・広告…" at bounding box center [721, 511] width 898 height 317
click at [678, 429] on td "利用料金" at bounding box center [523, 436] width 503 height 61
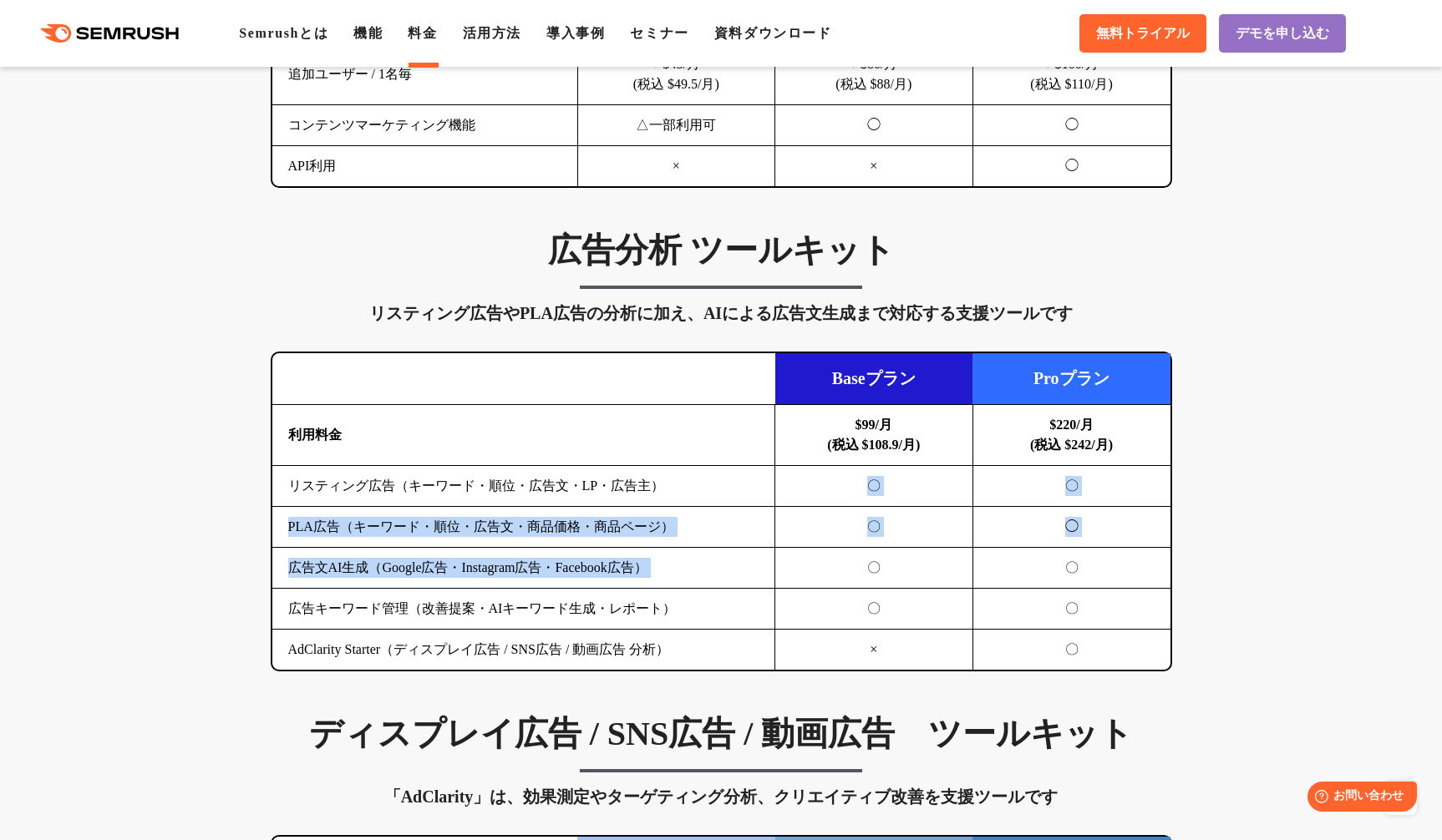
drag, startPoint x: 799, startPoint y: 480, endPoint x: 842, endPoint y: 554, distance: 85.6
click at [842, 554] on tbody "利用料金 $99/月 (税込 $108.9/月) $220/月 (税込 $242/月) リスティング広告（キーワード・順位・広告文・LP・広告主） 〇 〇 P…" at bounding box center [721, 538] width 898 height 265
click at [842, 554] on td "〇" at bounding box center [874, 569] width 198 height 41
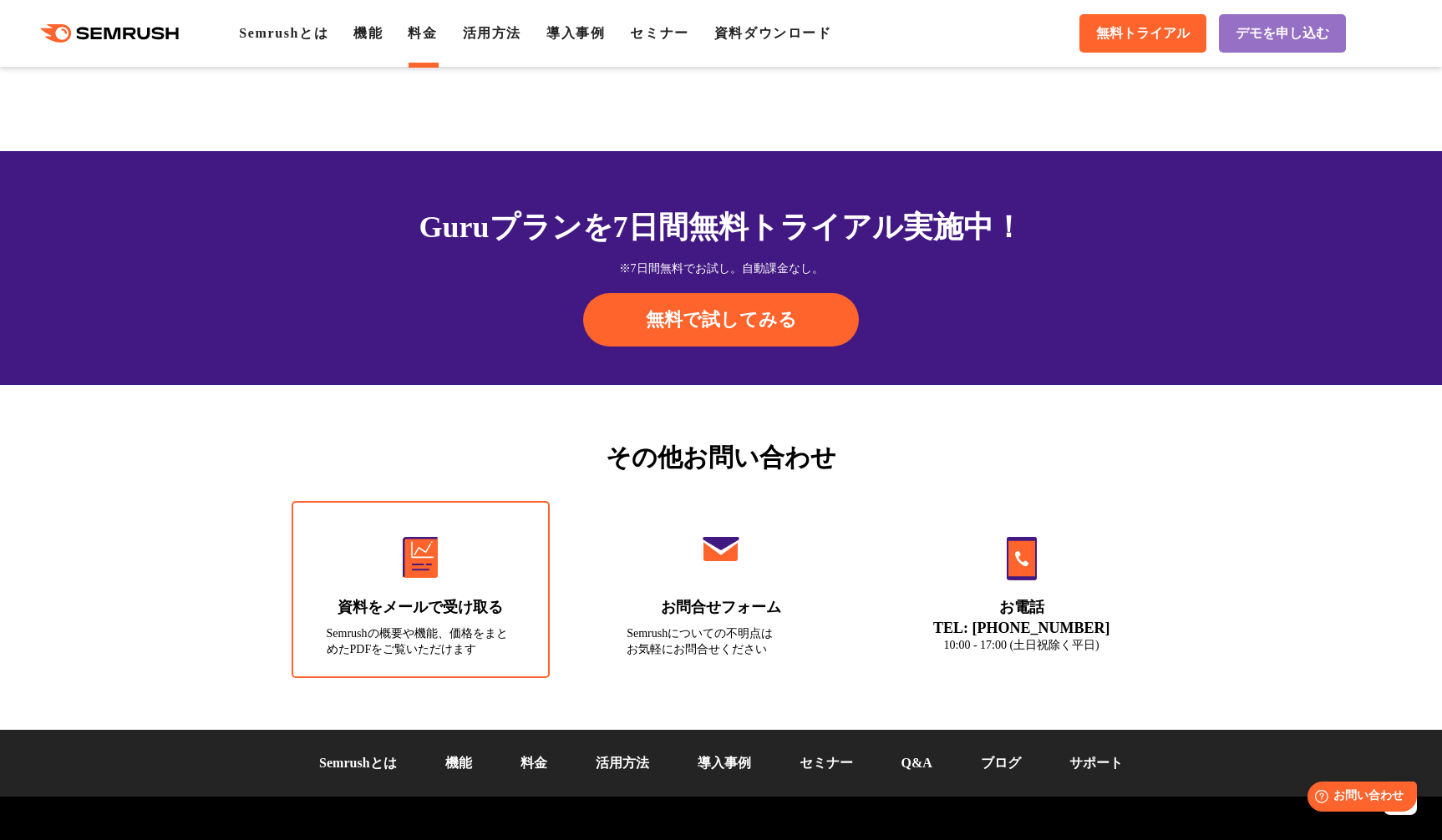
scroll to position [5549, 0]
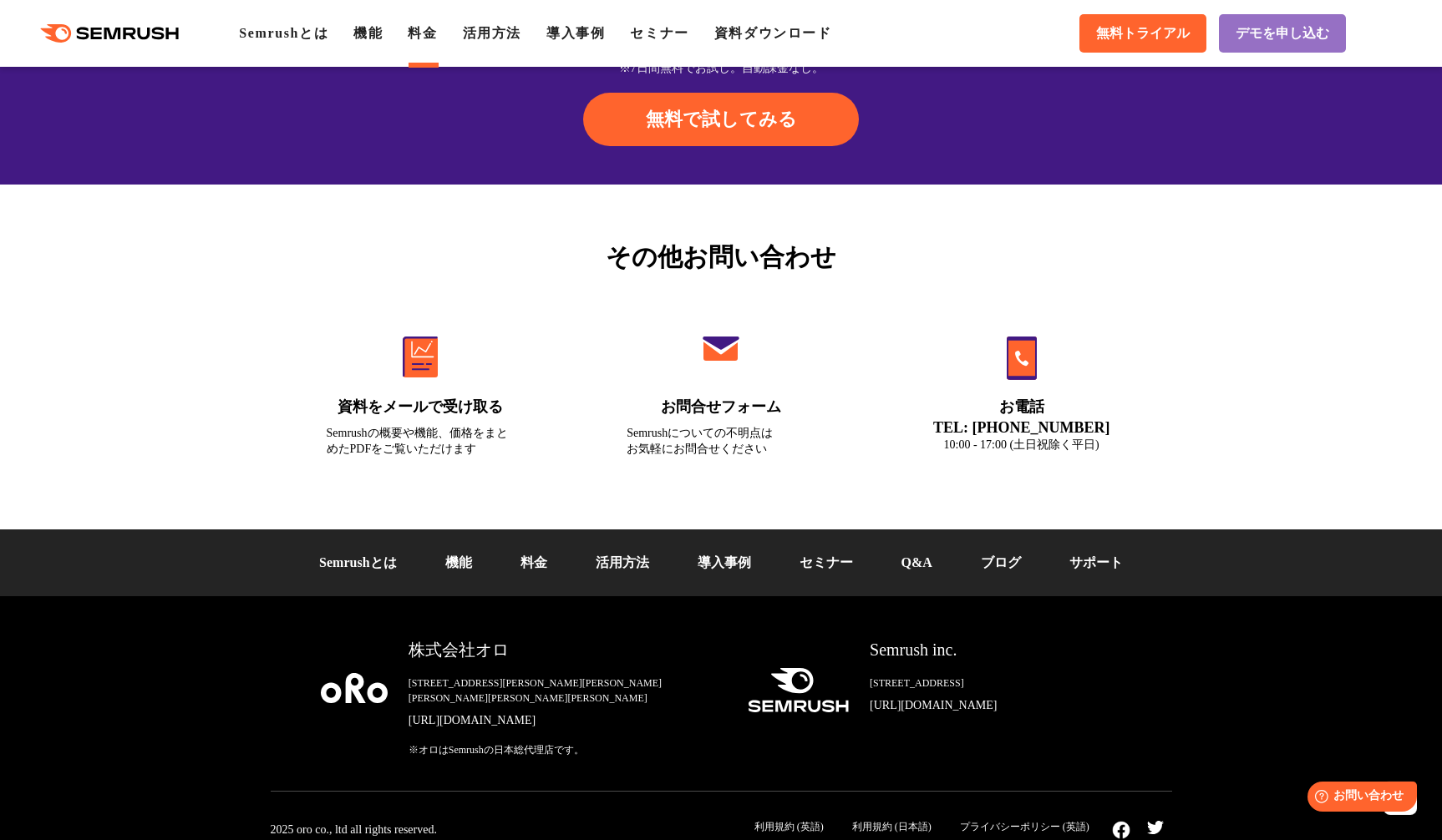
click at [360, 682] on img at bounding box center [354, 688] width 67 height 30
click at [454, 652] on div "株式会社オロ" at bounding box center [564, 649] width 312 height 24
click at [483, 713] on link "[URL][DOMAIN_NAME]" at bounding box center [564, 720] width 312 height 17
